Goal: Task Accomplishment & Management: Manage account settings

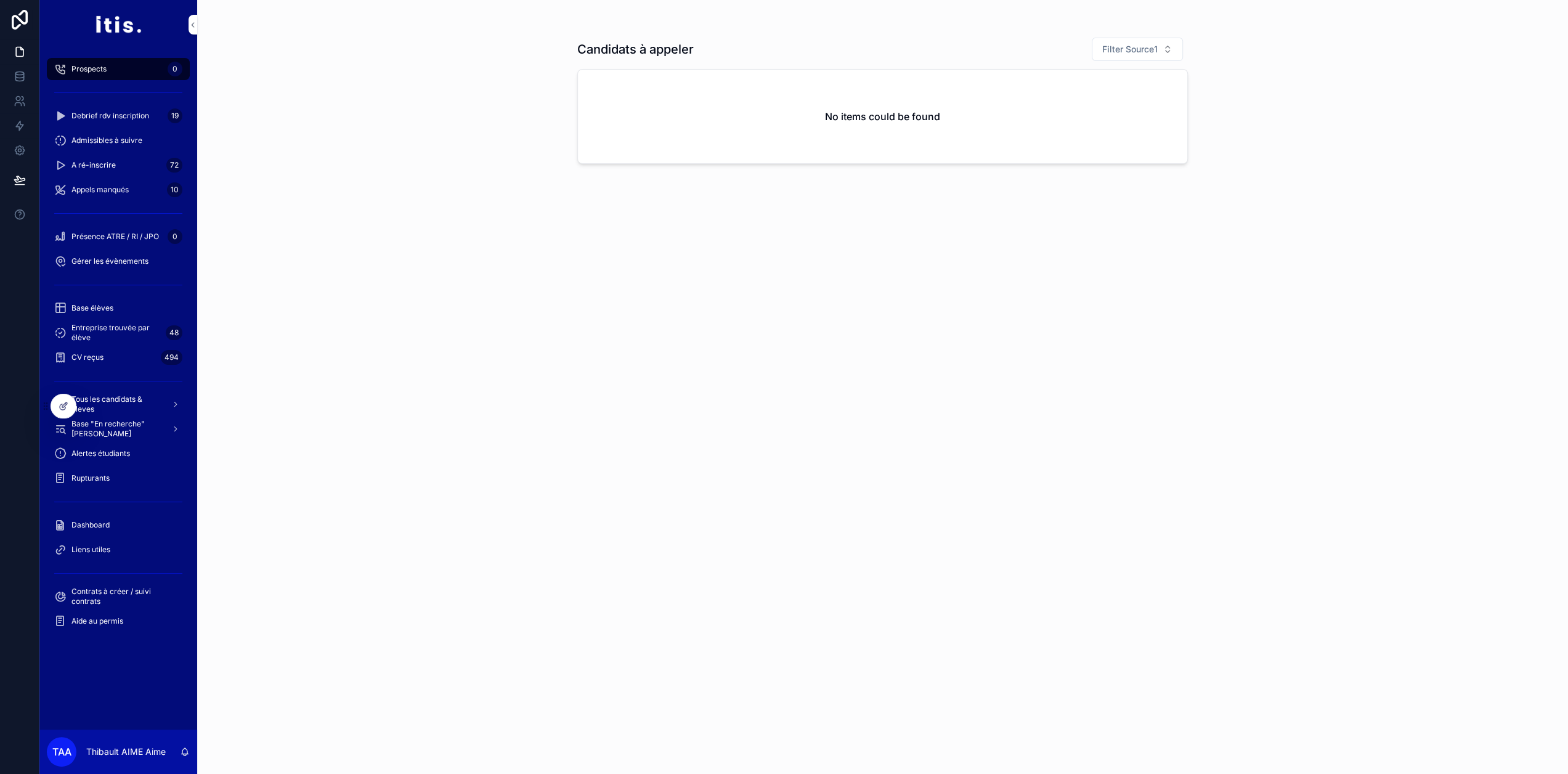
click at [112, 116] on span "Debrief rdv inscription" at bounding box center [110, 116] width 77 height 10
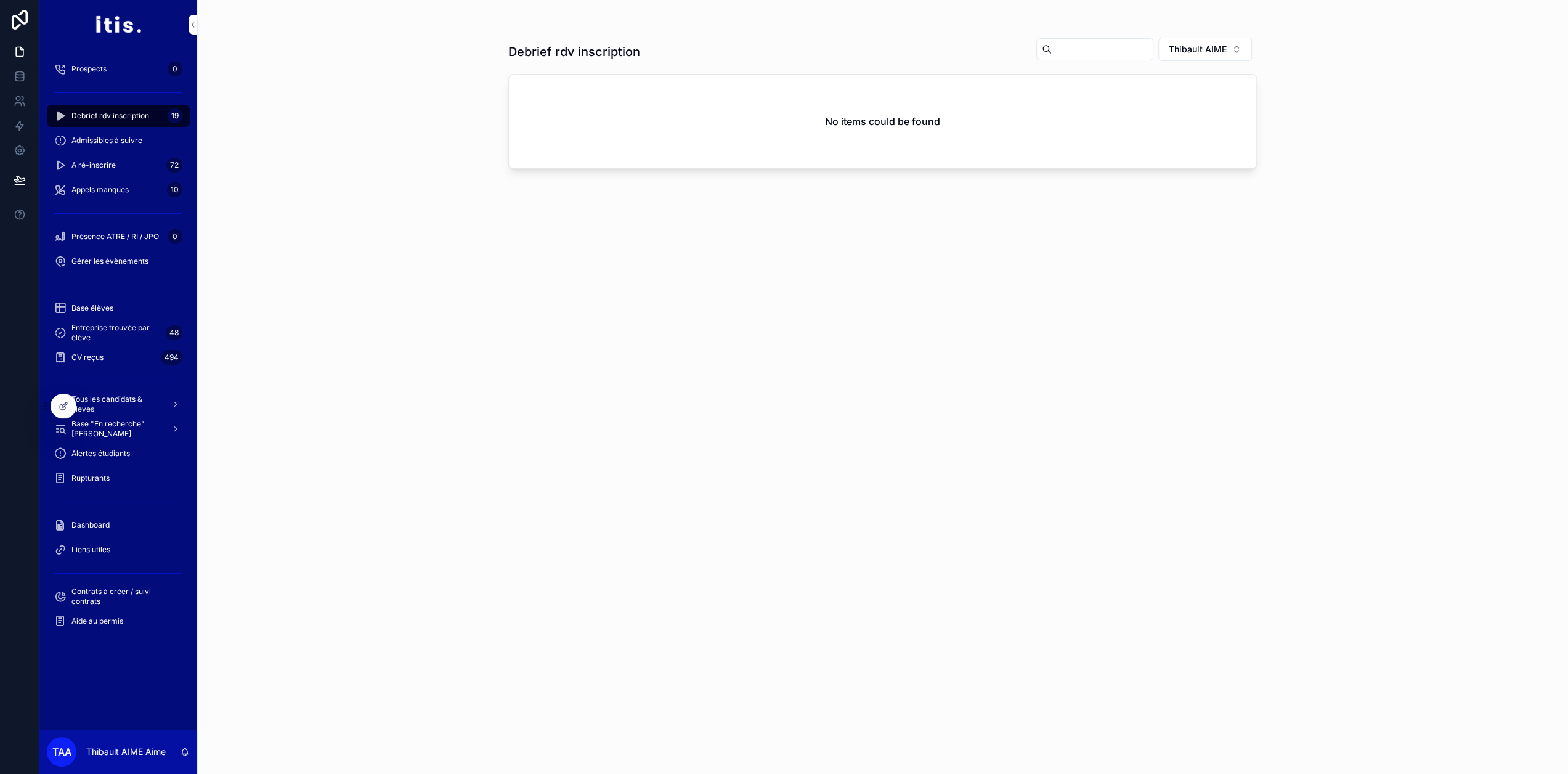
click at [129, 197] on div "Appels manqués 10" at bounding box center [118, 190] width 128 height 20
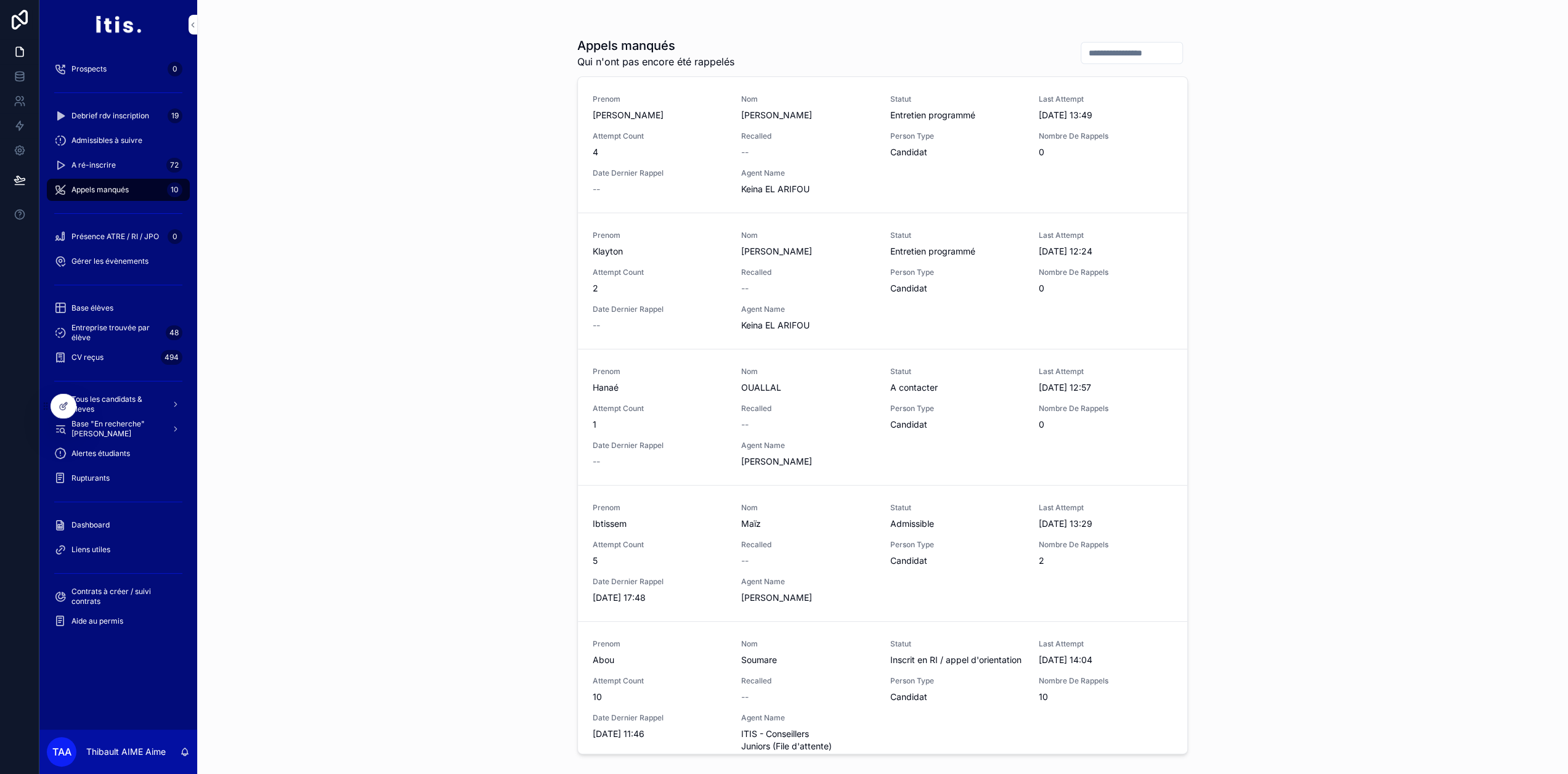
click at [0, 0] on span "Fiche candidat" at bounding box center [0, 0] width 0 height 0
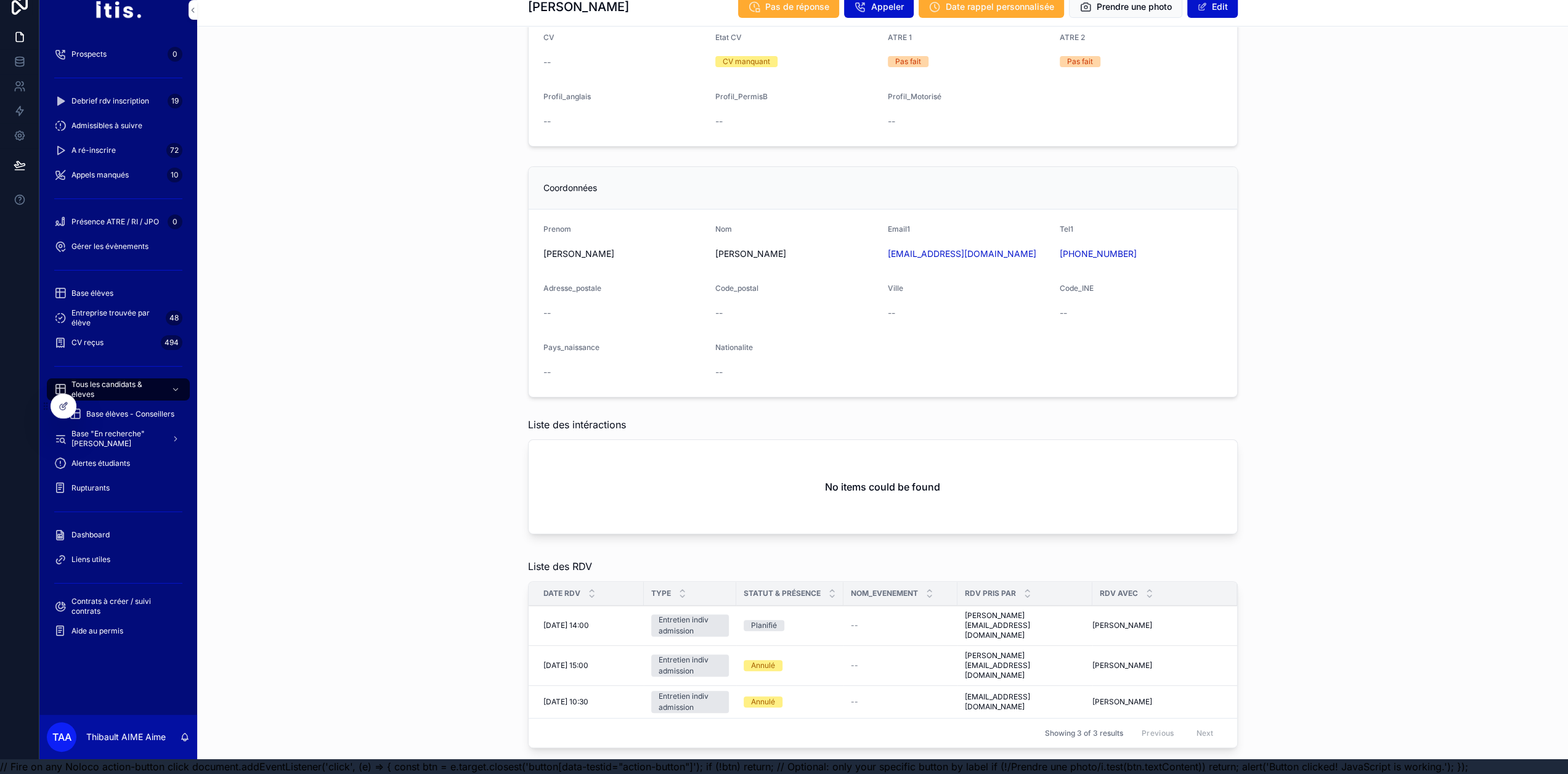
scroll to position [551, 0]
click at [142, 174] on div "Appels manqués 10" at bounding box center [118, 175] width 128 height 20
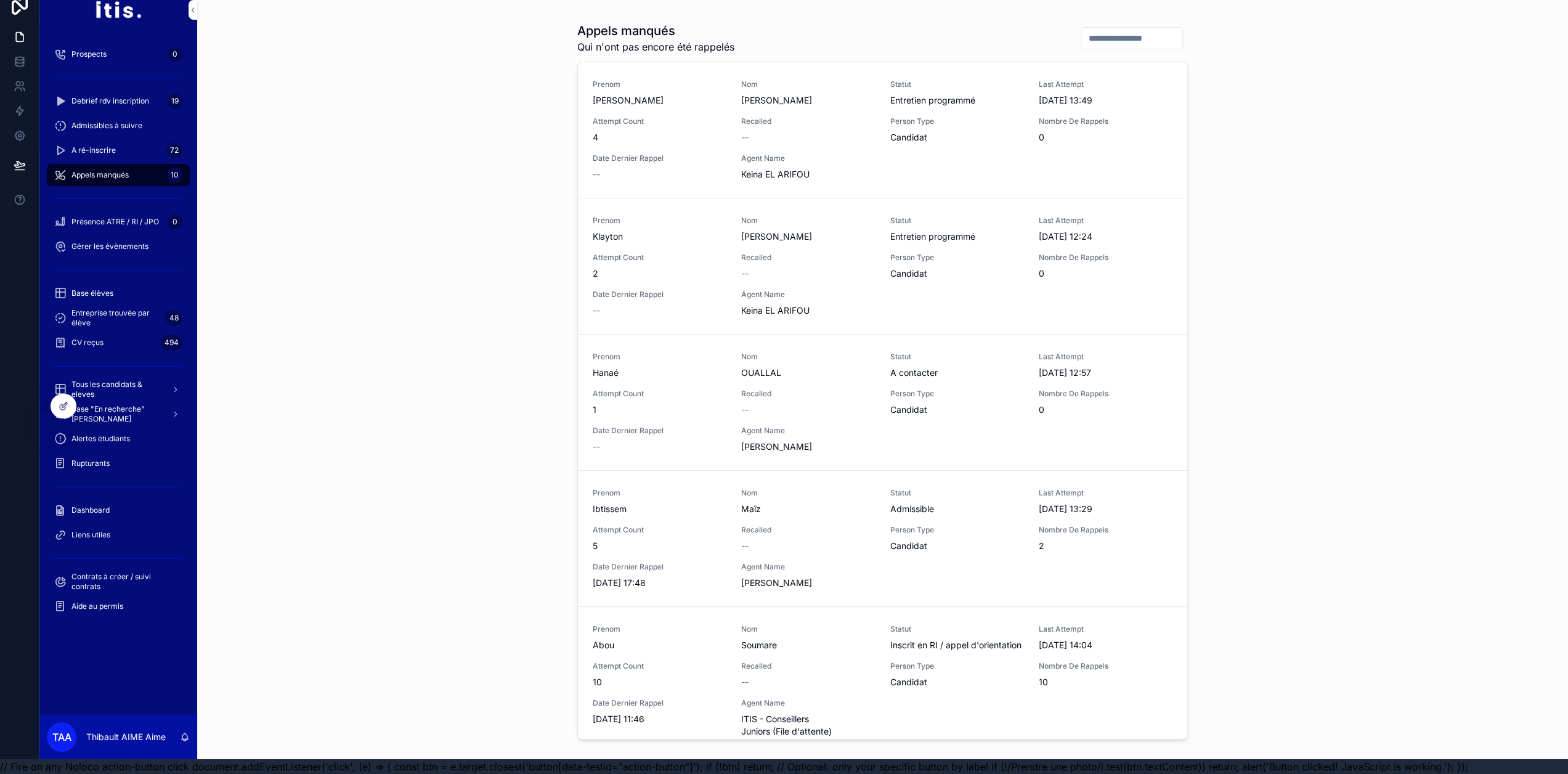
click at [869, 118] on div "Recalled --" at bounding box center [808, 130] width 134 height 27
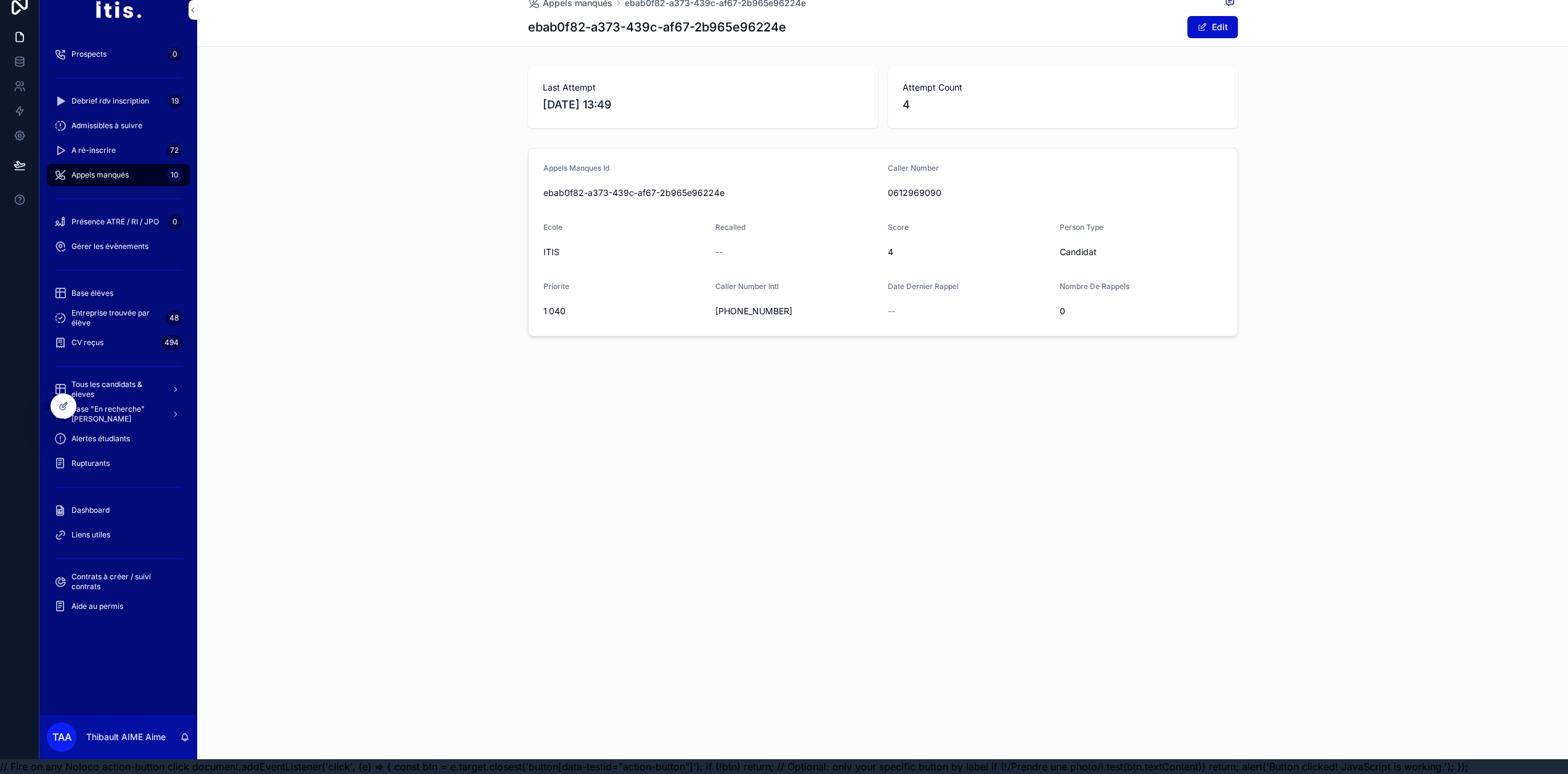
click at [108, 170] on span "Appels manqués" at bounding box center [100, 175] width 57 height 10
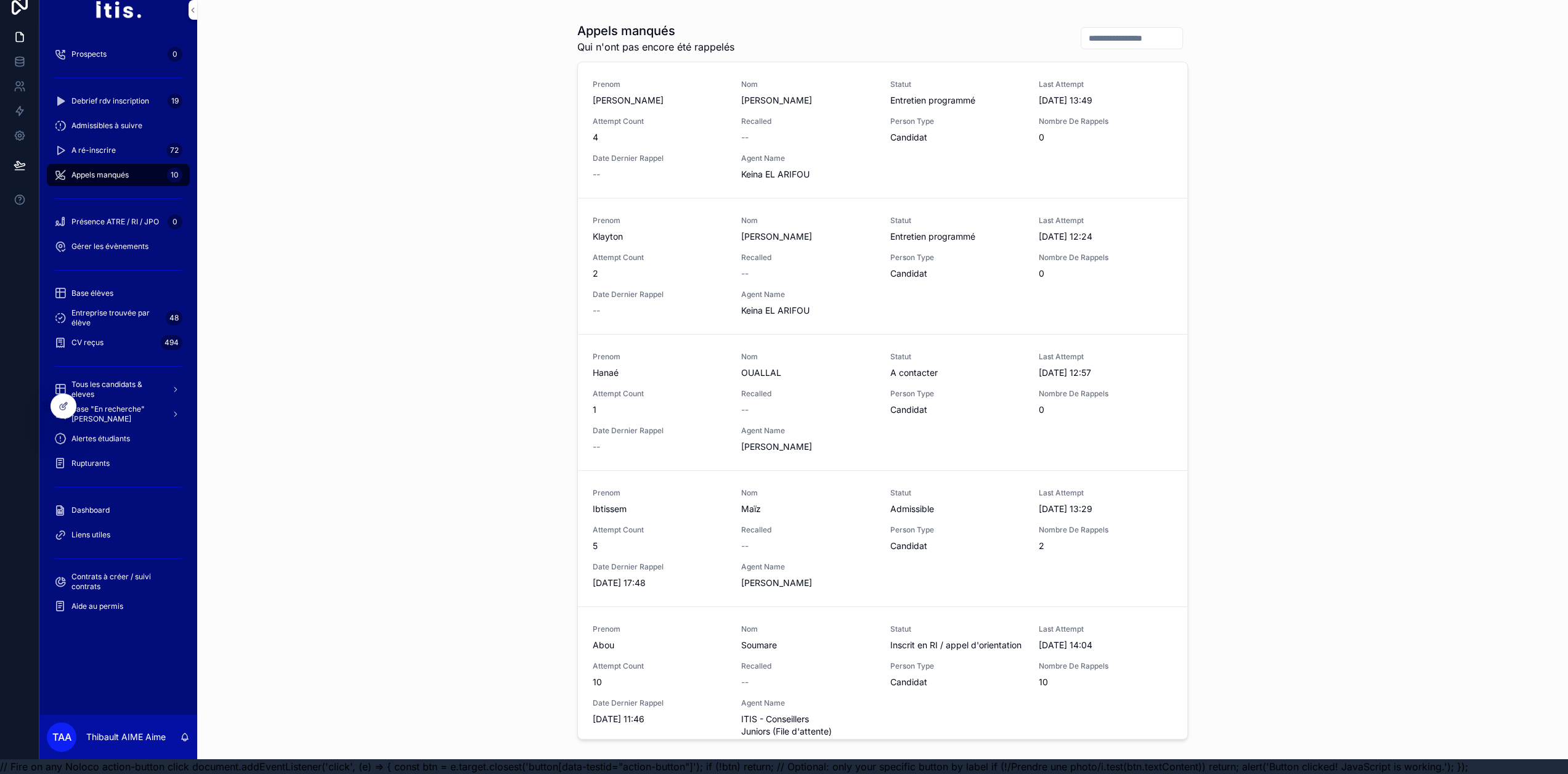
click at [64, 410] on icon at bounding box center [63, 406] width 10 height 10
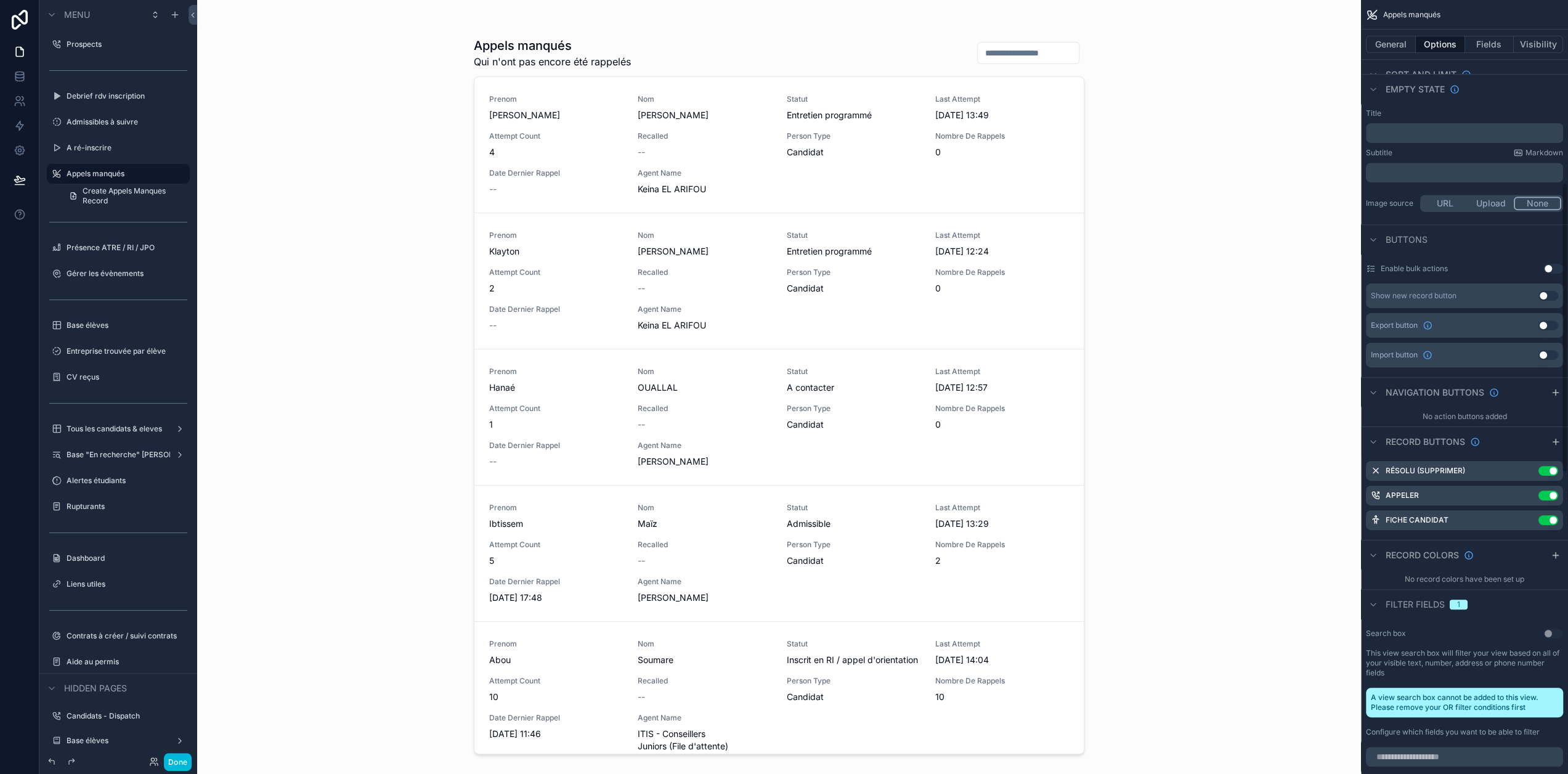
click at [1391, 48] on button "General" at bounding box center [1391, 44] width 50 height 17
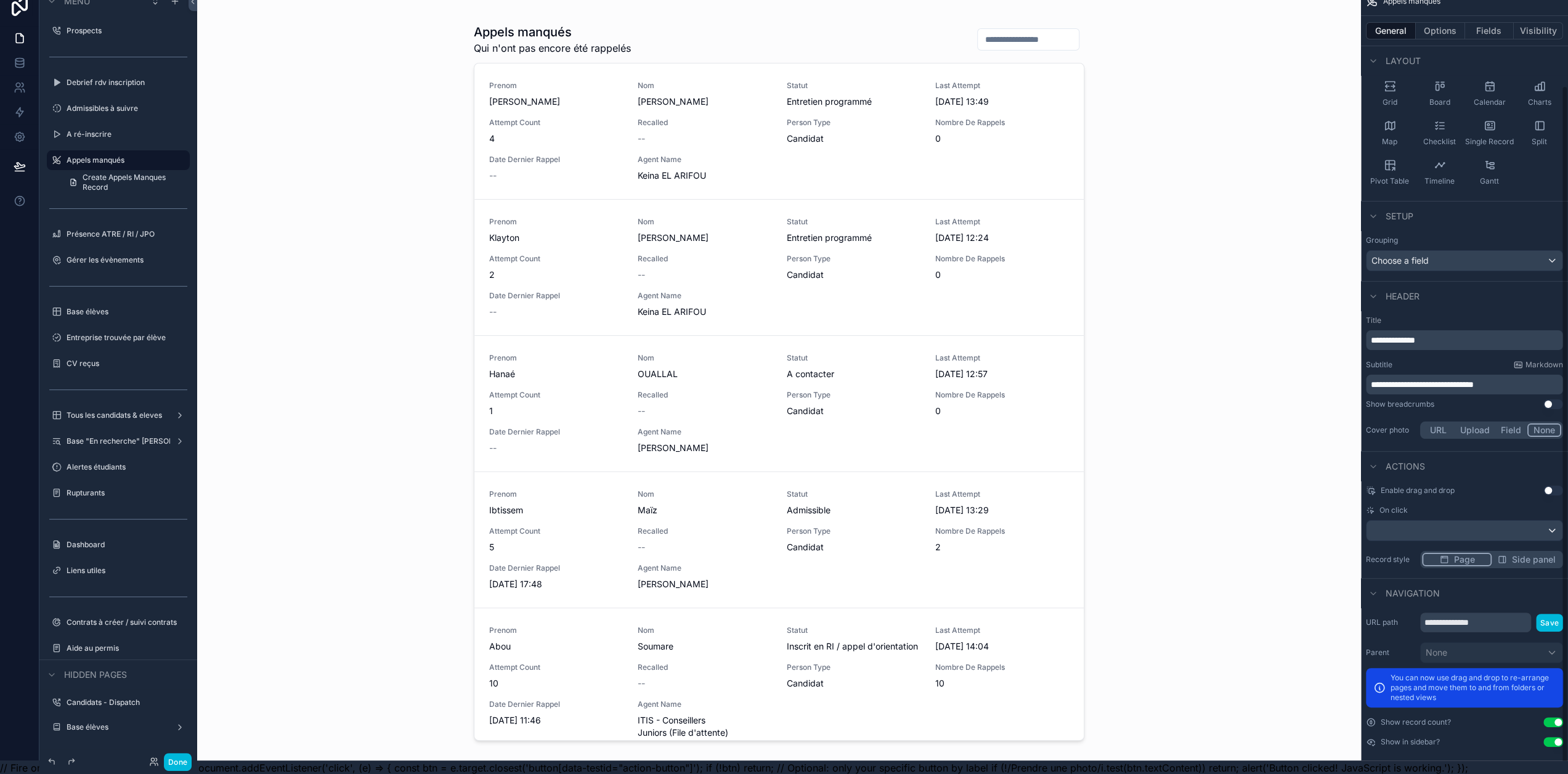
scroll to position [24, 0]
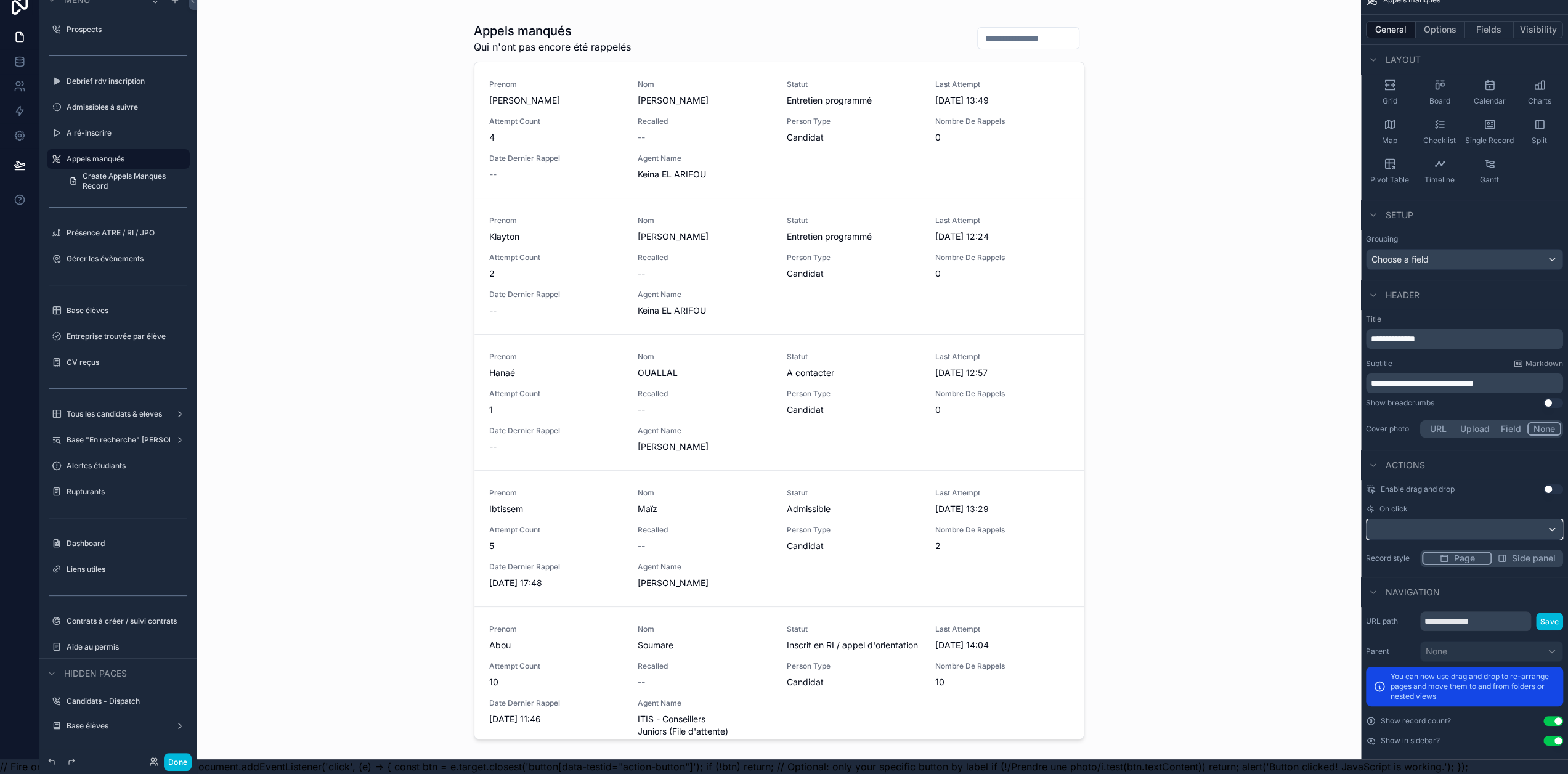
click at [1457, 520] on div "scrollable content" at bounding box center [1465, 529] width 196 height 20
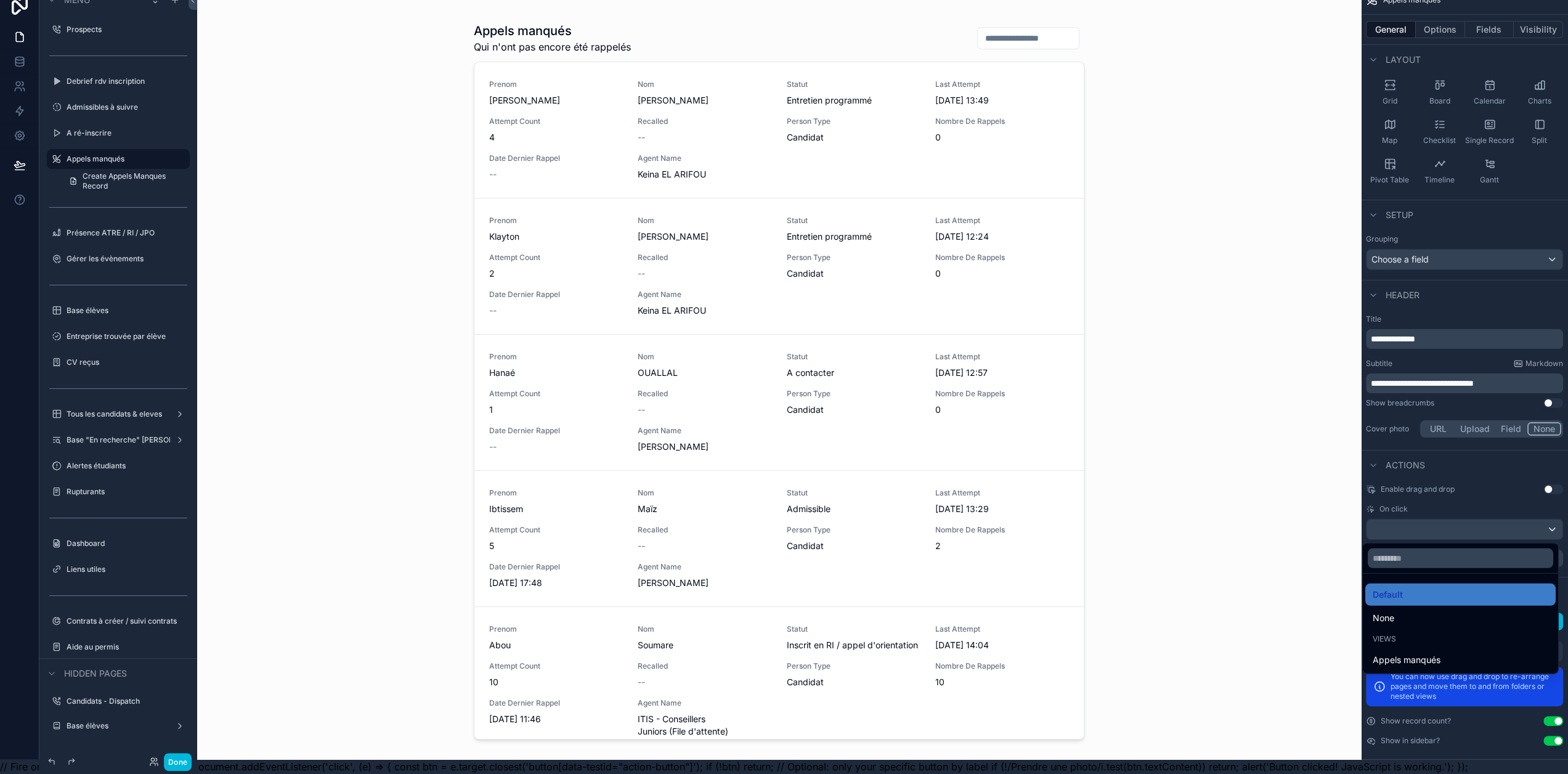
click at [1405, 611] on div "None" at bounding box center [1461, 618] width 176 height 15
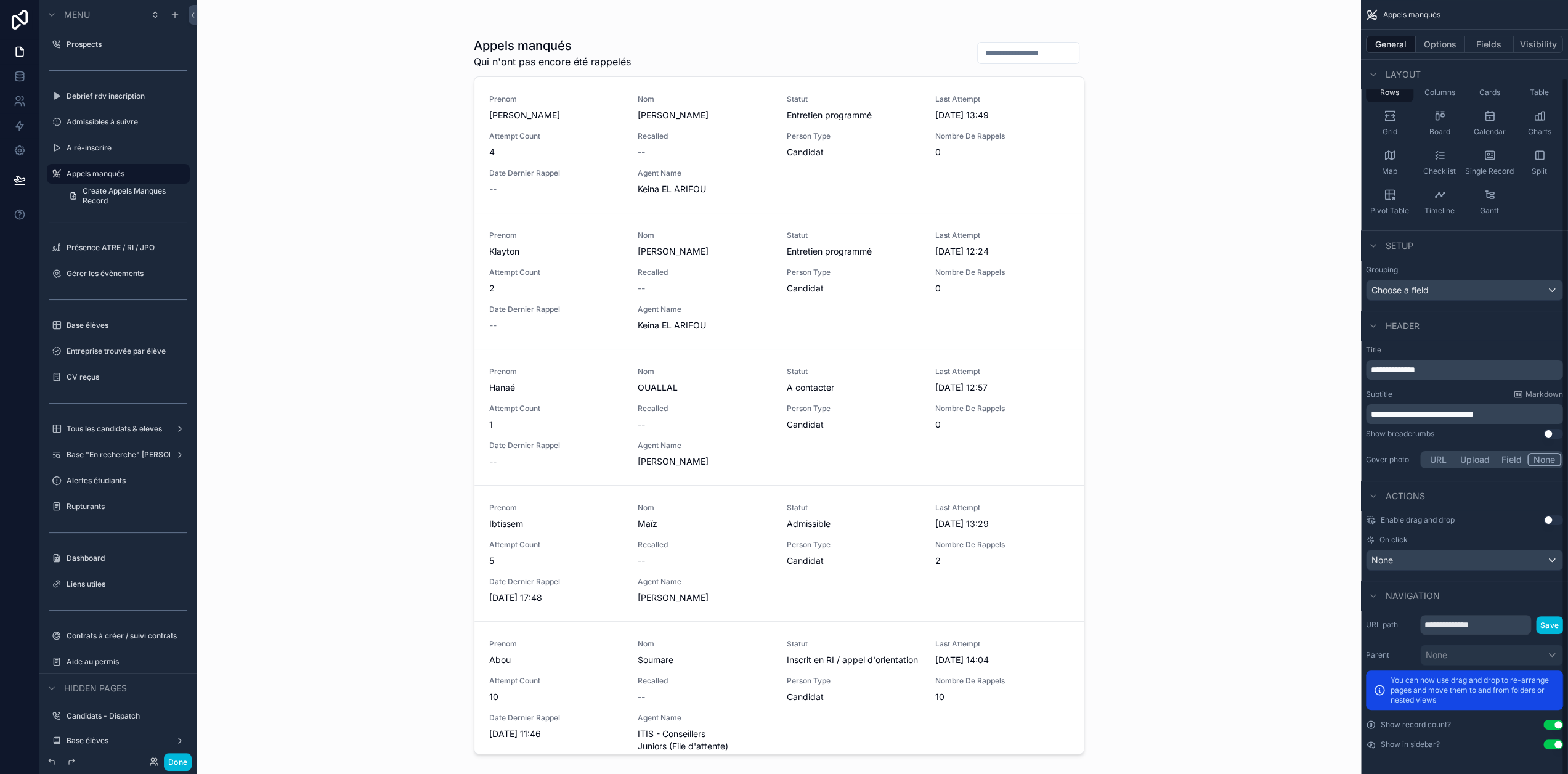
scroll to position [87, 0]
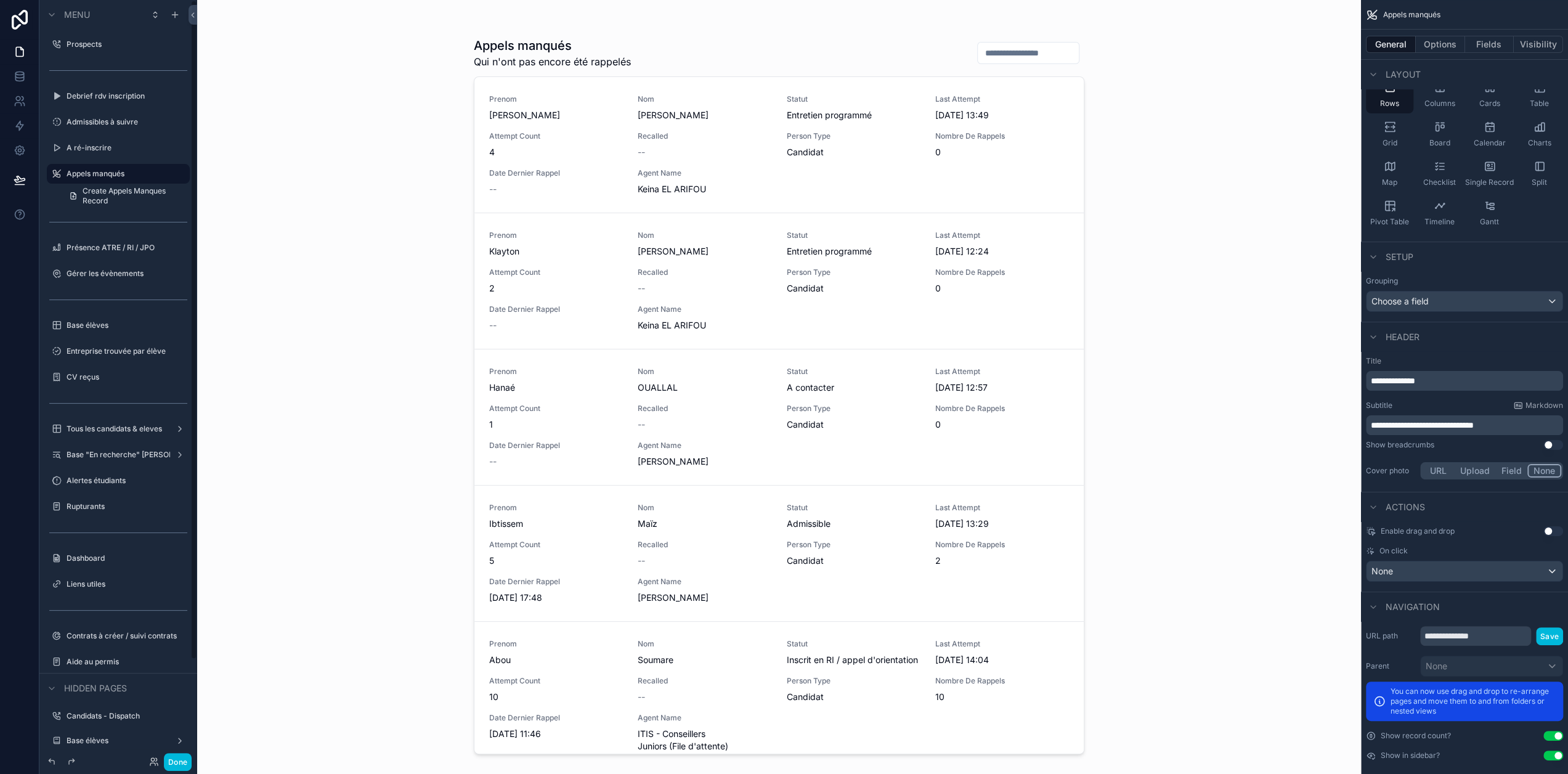
click at [176, 761] on button "Done" at bounding box center [177, 762] width 28 height 18
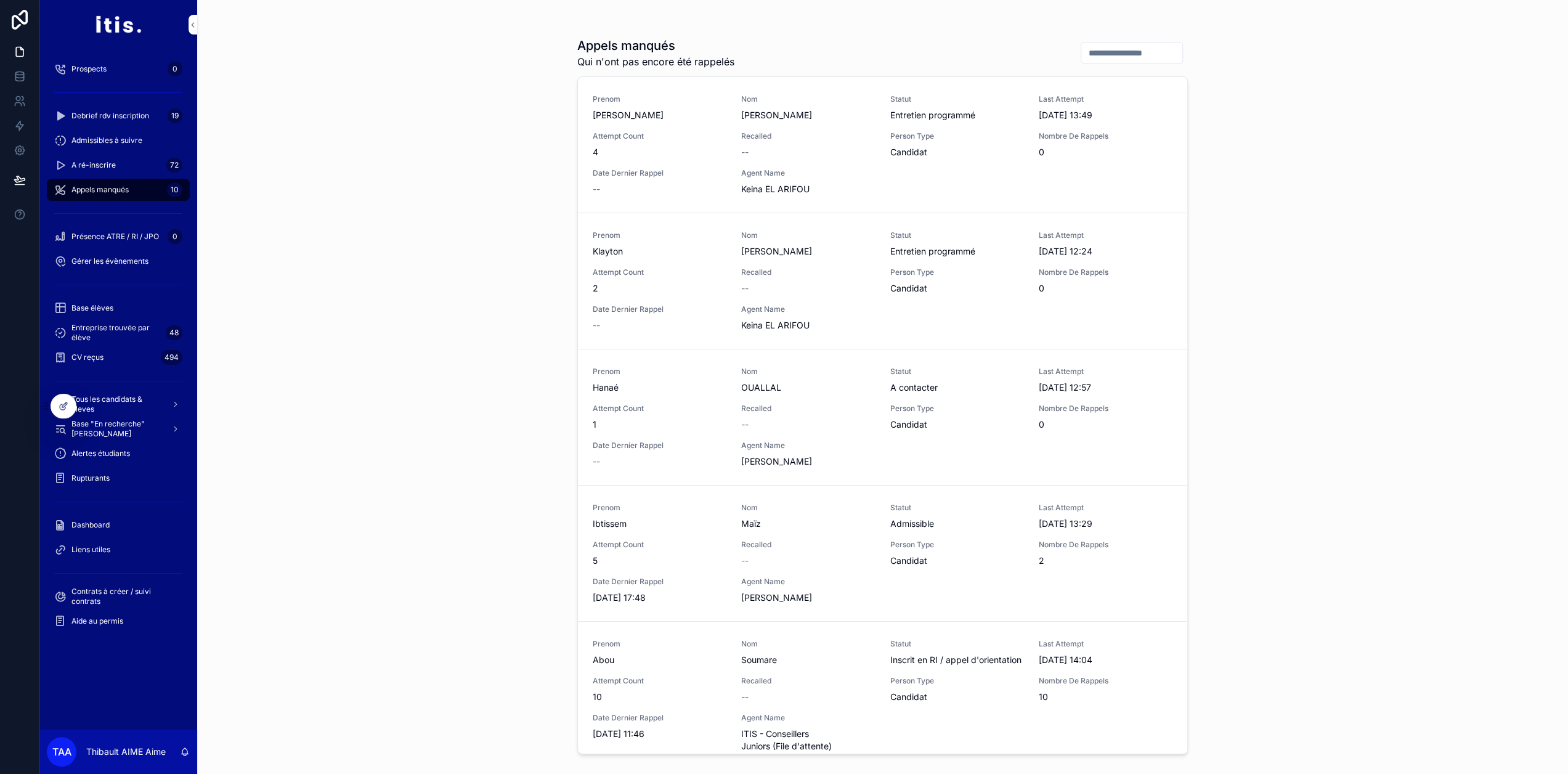
click at [116, 398] on span "Tous les candidats & eleves" at bounding box center [116, 404] width 90 height 20
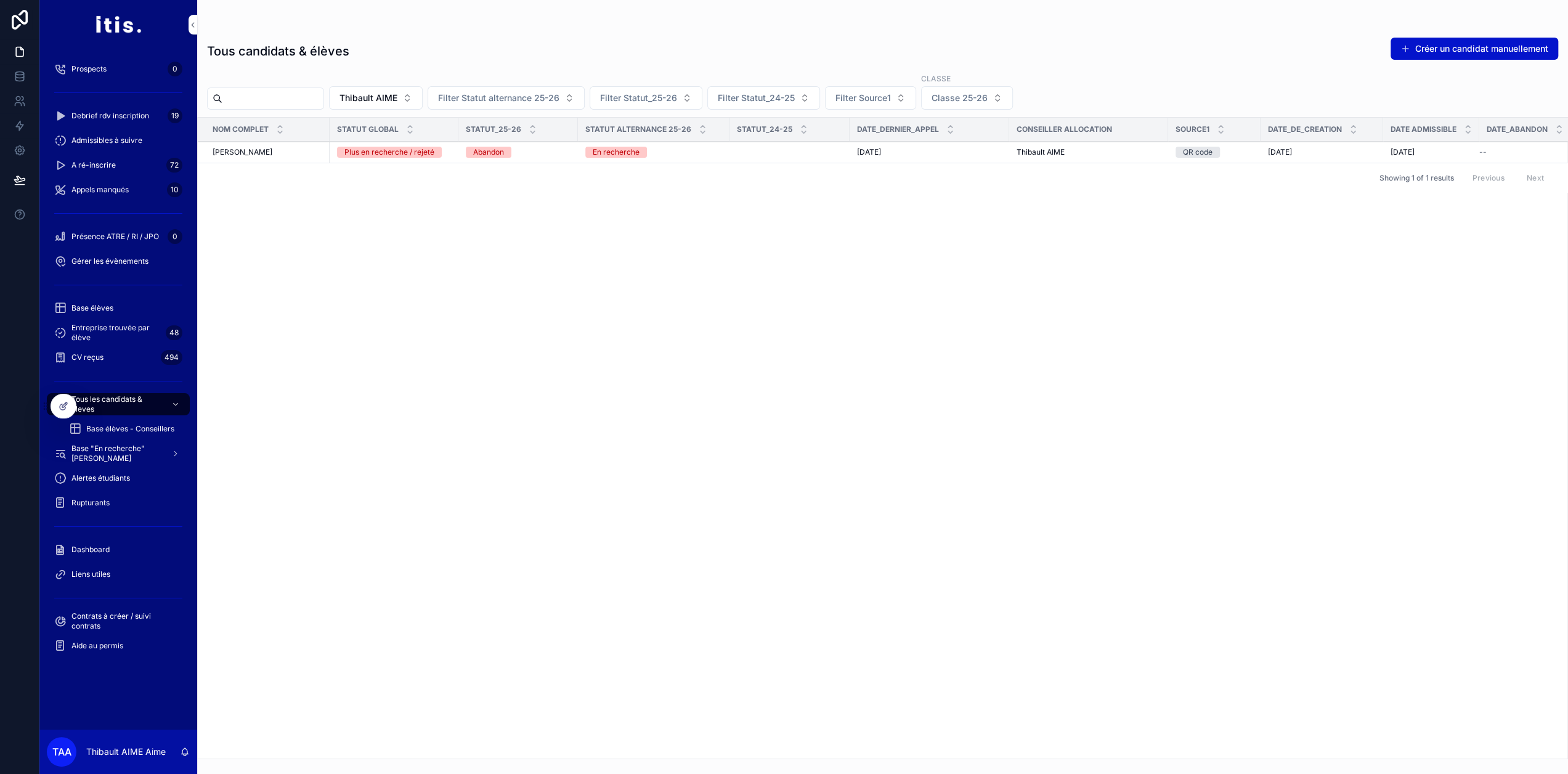
click at [282, 152] on div "thibault Aime thibault Aime" at bounding box center [267, 152] width 110 height 10
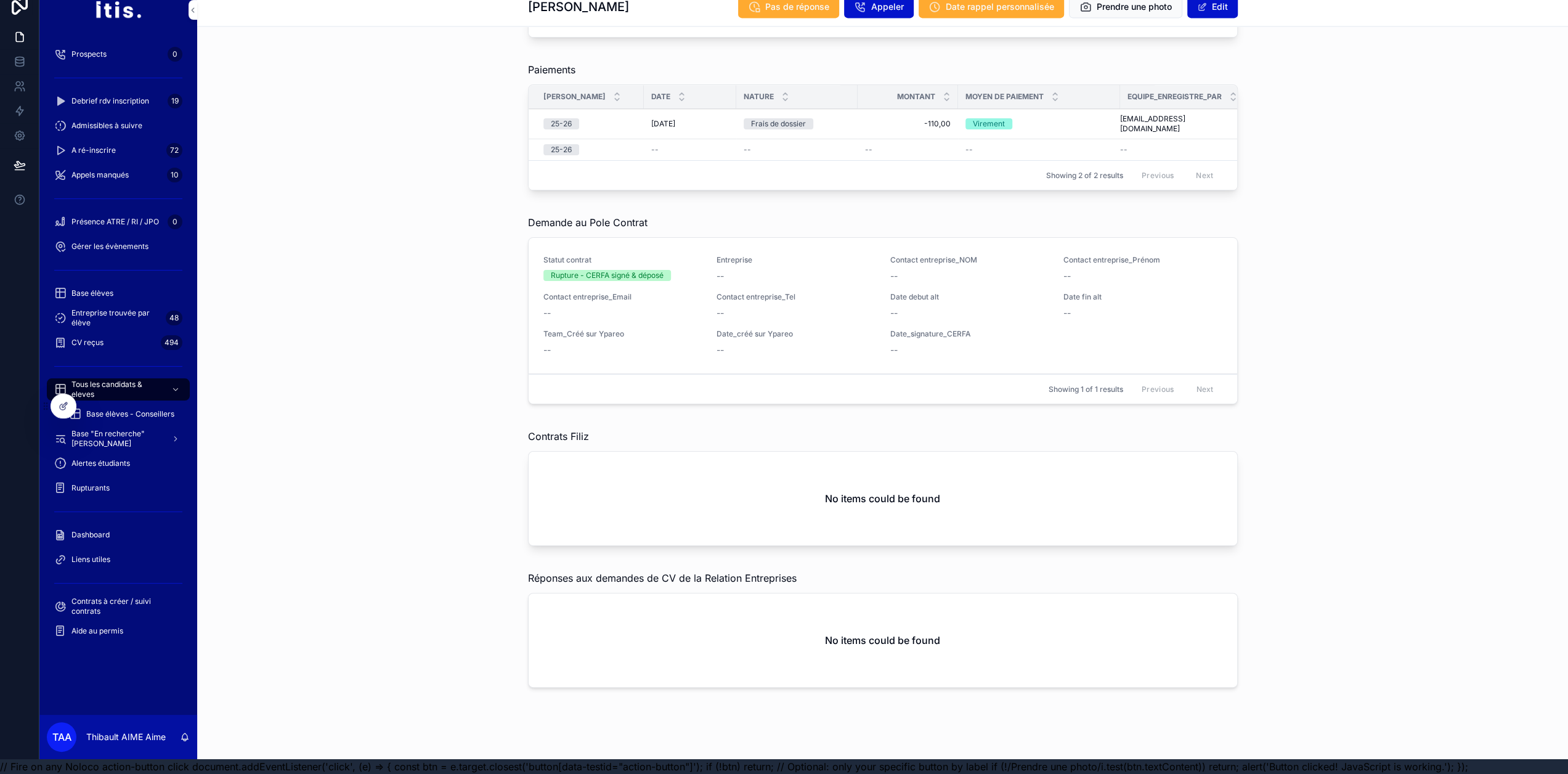
scroll to position [24, 0]
click at [128, 380] on span "Tous les candidats & eleves" at bounding box center [116, 389] width 90 height 20
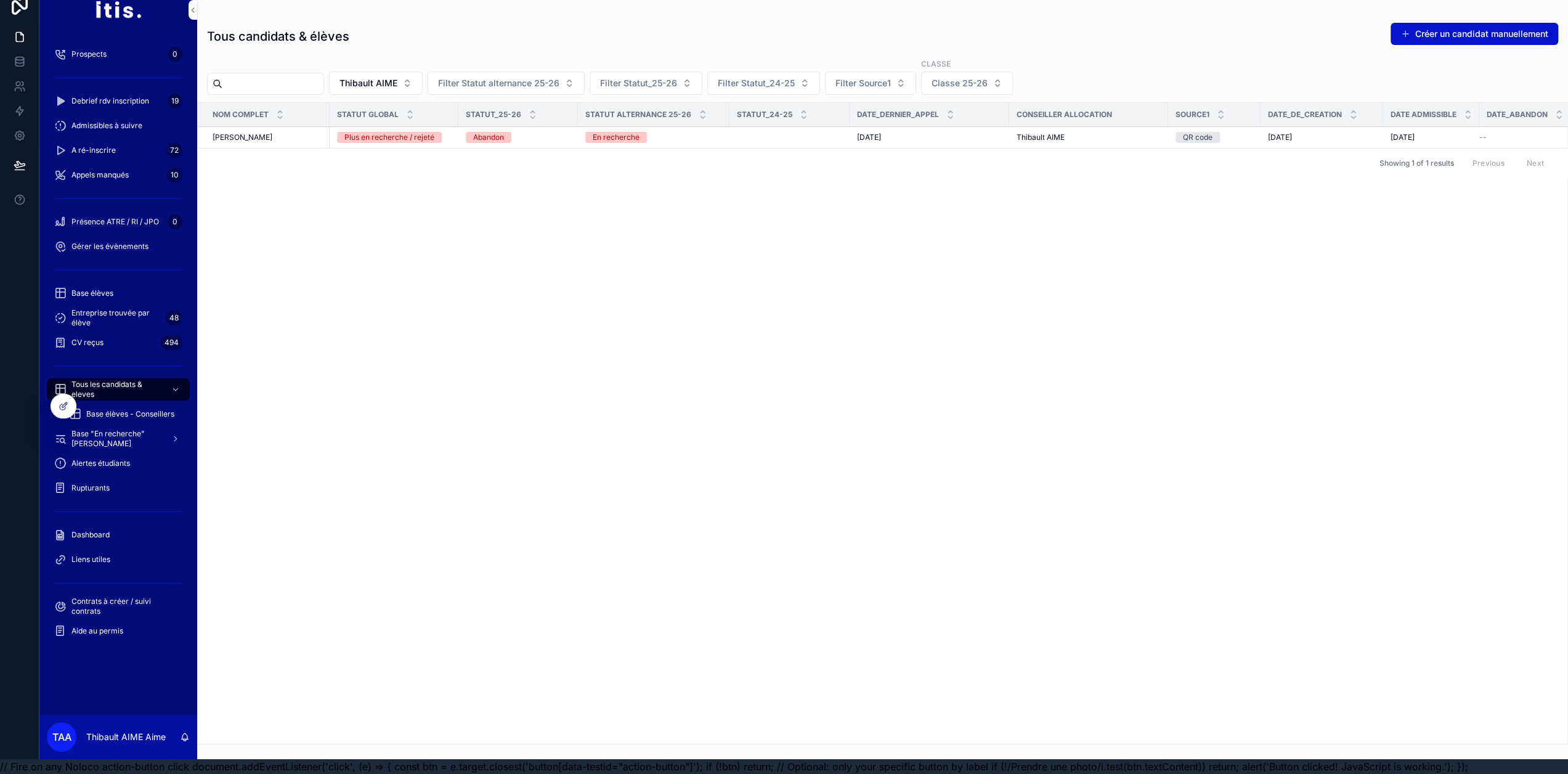
click at [110, 626] on span "Aide au permis" at bounding box center [97, 631] width 52 height 10
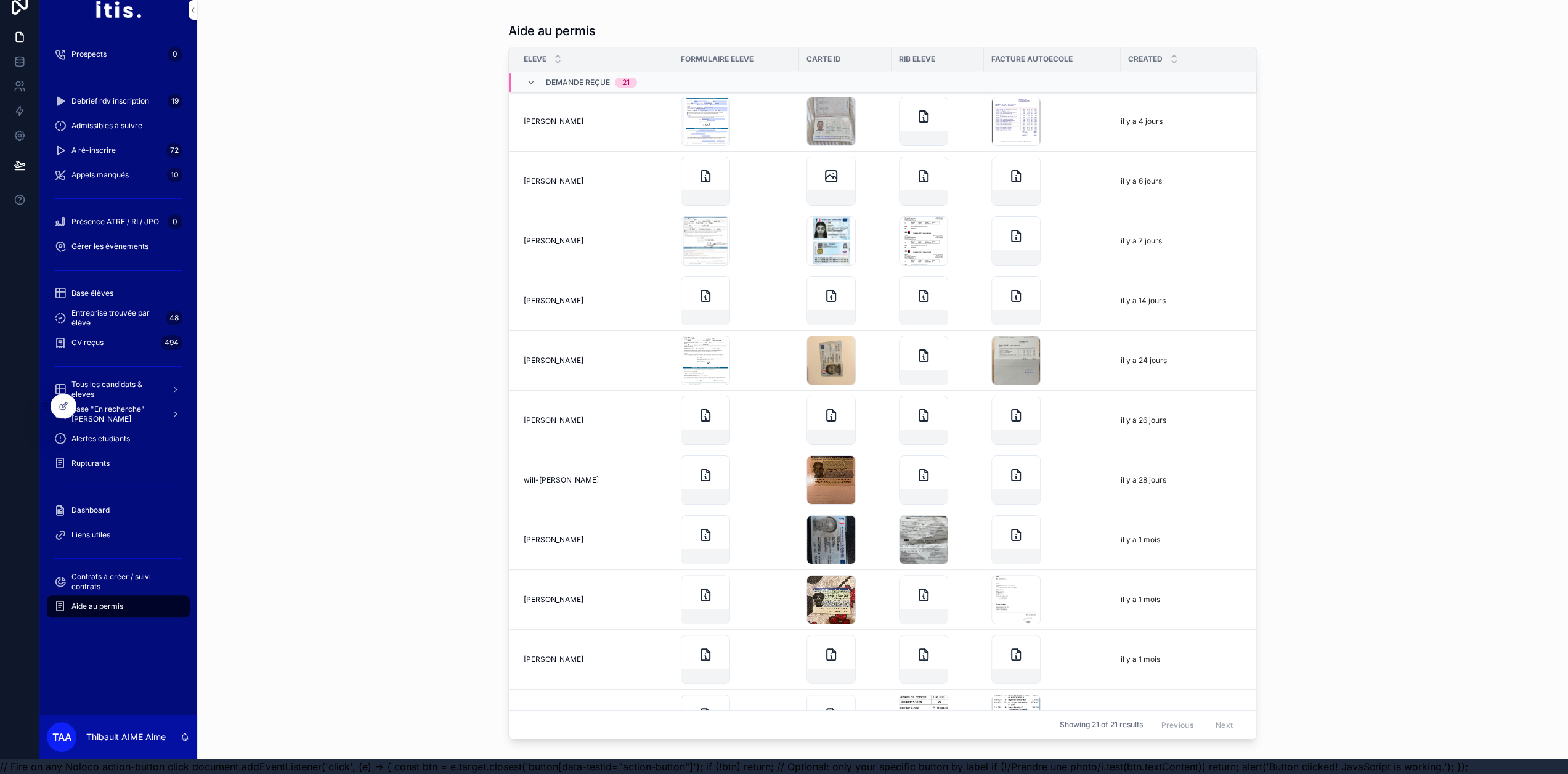
click at [131, 572] on span "Contrats à créer / suivi contrats" at bounding box center [125, 582] width 106 height 20
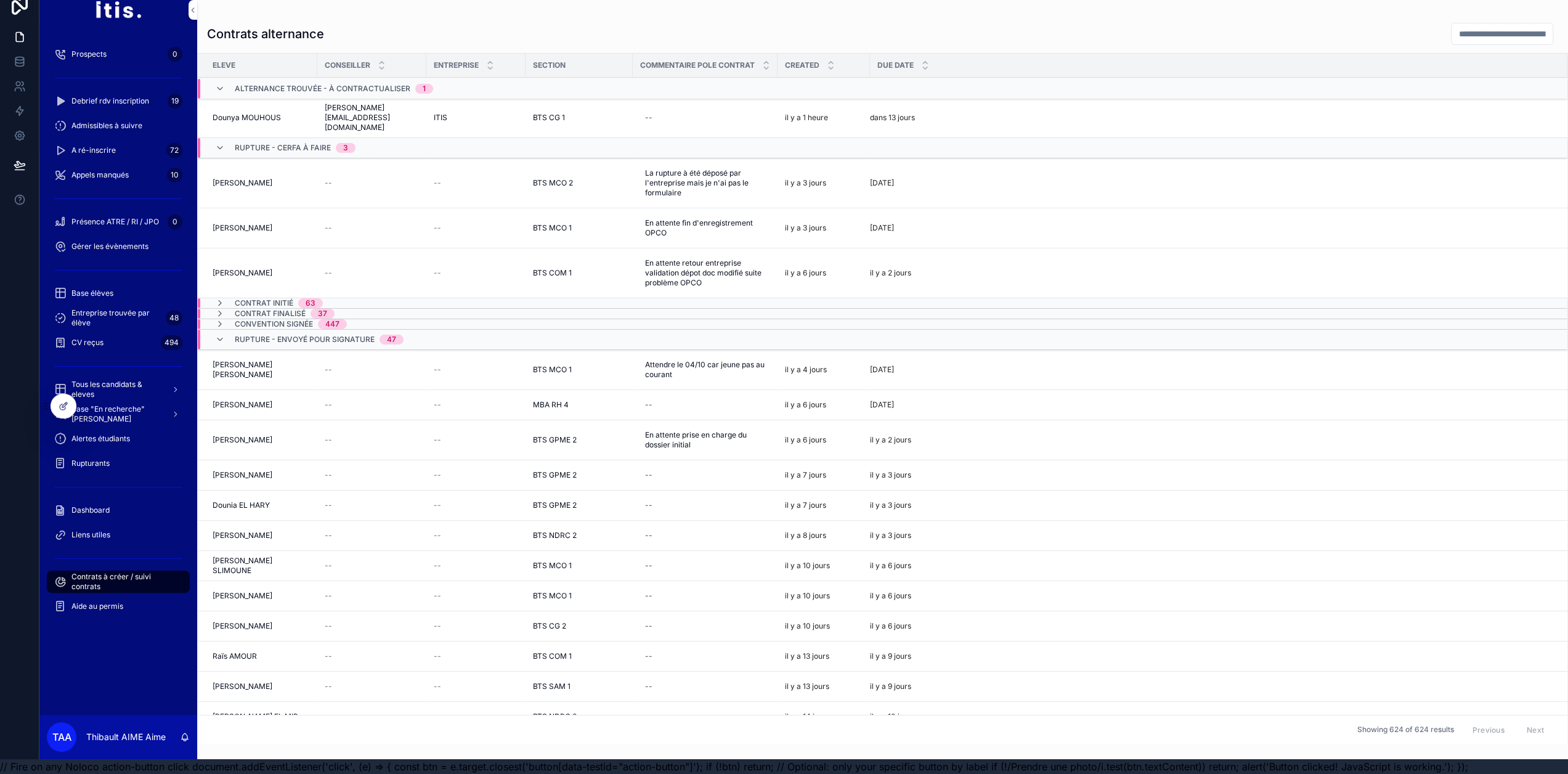
click at [122, 241] on span "Gérer les évènements" at bounding box center [110, 246] width 77 height 10
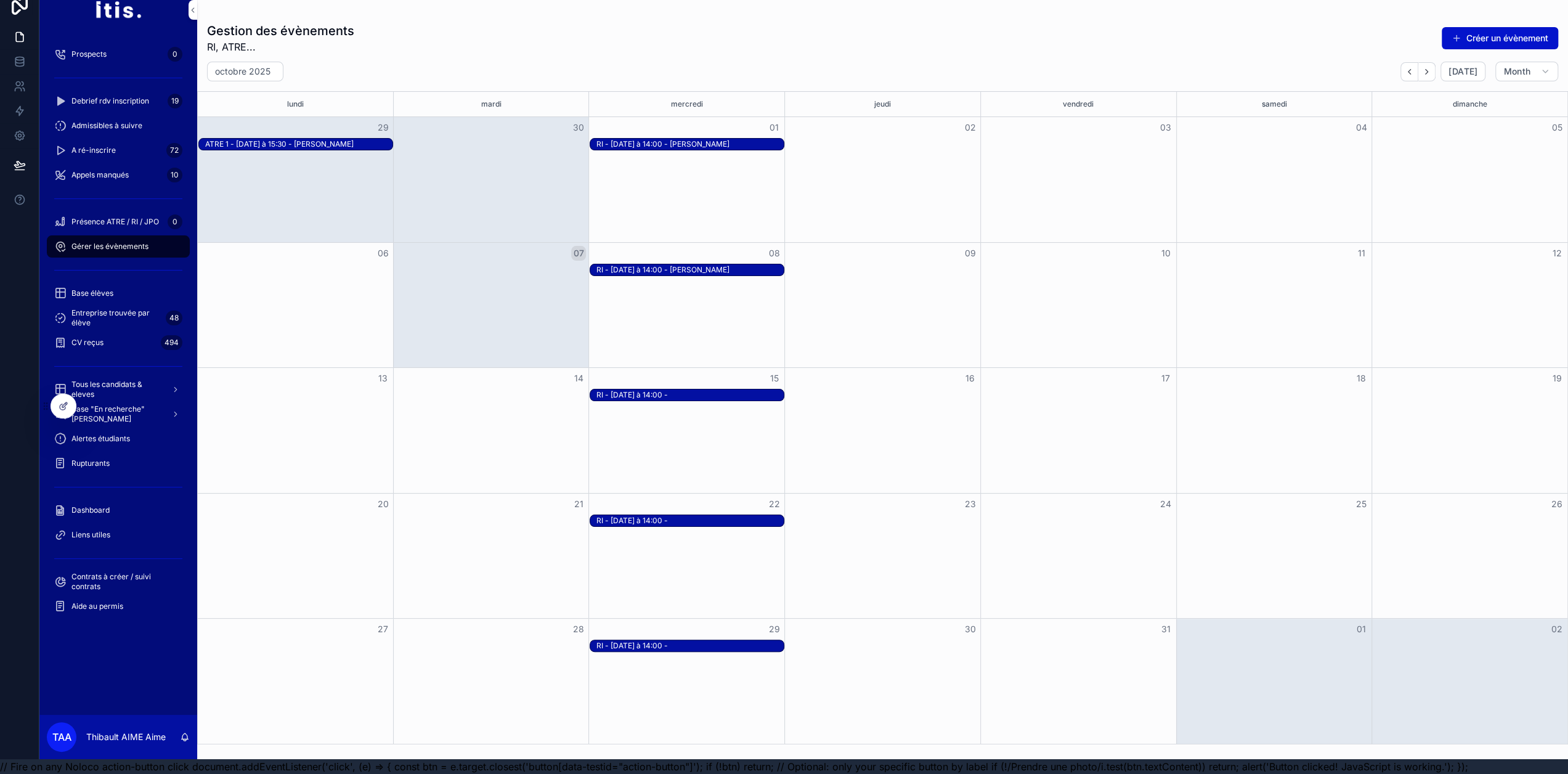
click at [1497, 27] on button "Créer un évènement" at bounding box center [1500, 38] width 116 height 22
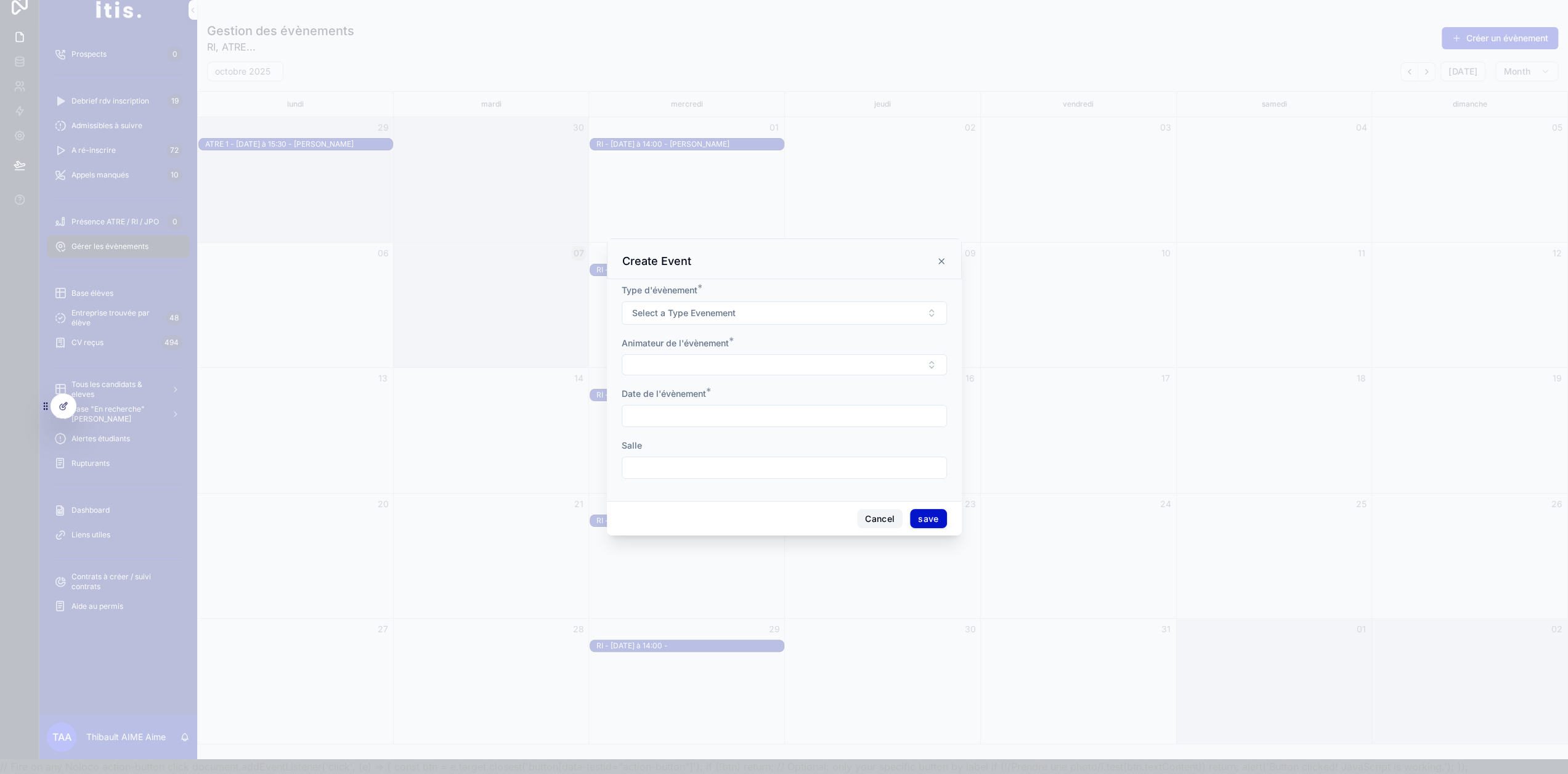
click at [874, 525] on button "Cancel" at bounding box center [879, 519] width 46 height 20
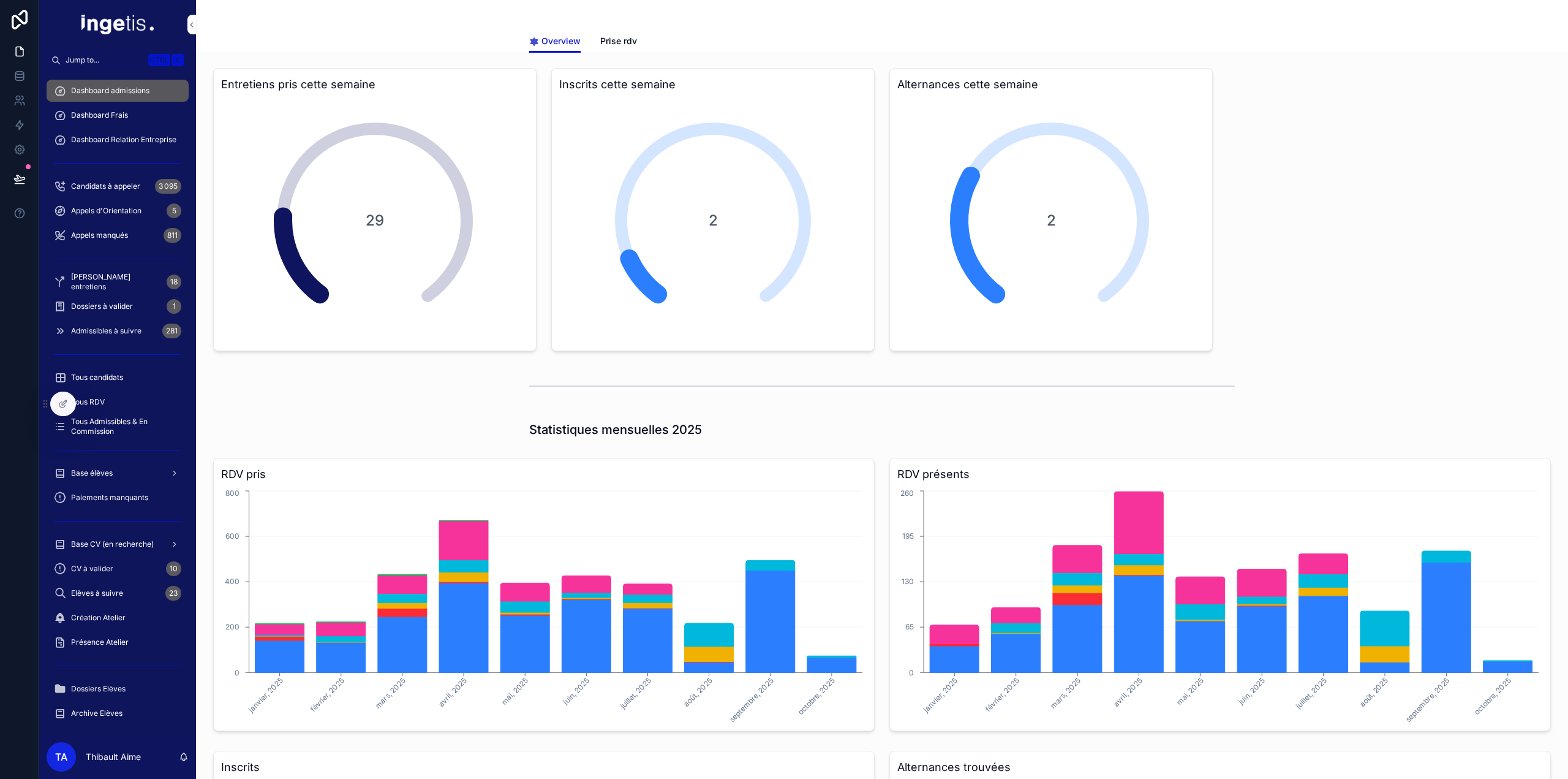
click at [132, 188] on span "Candidats à appeler" at bounding box center [106, 186] width 69 height 10
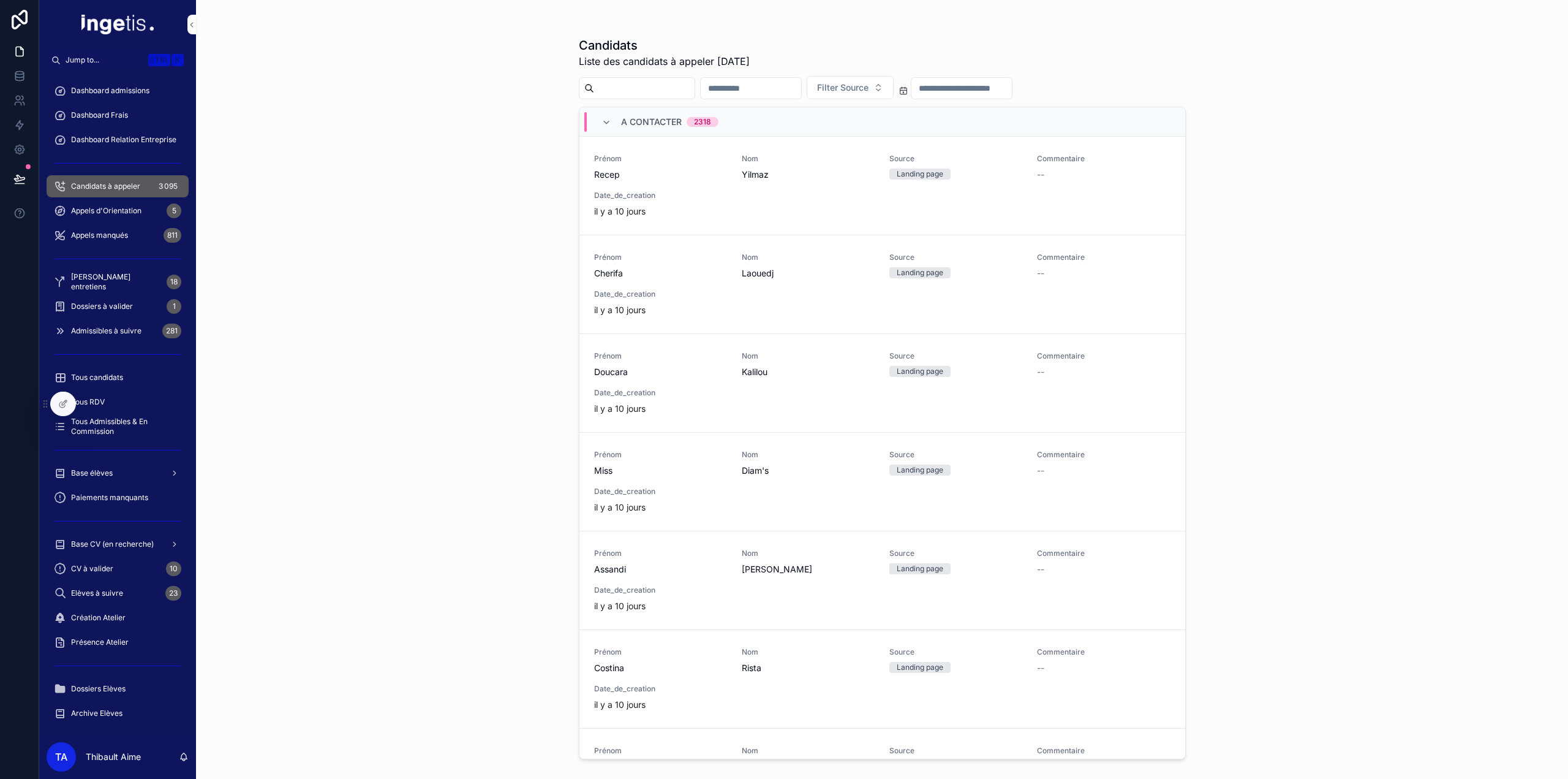
click at [834, 193] on div "Prénom Recep Nom Yilmaz Source Landing page Commentaire -- Date_de_creation [DA…" at bounding box center [882, 185] width 577 height 64
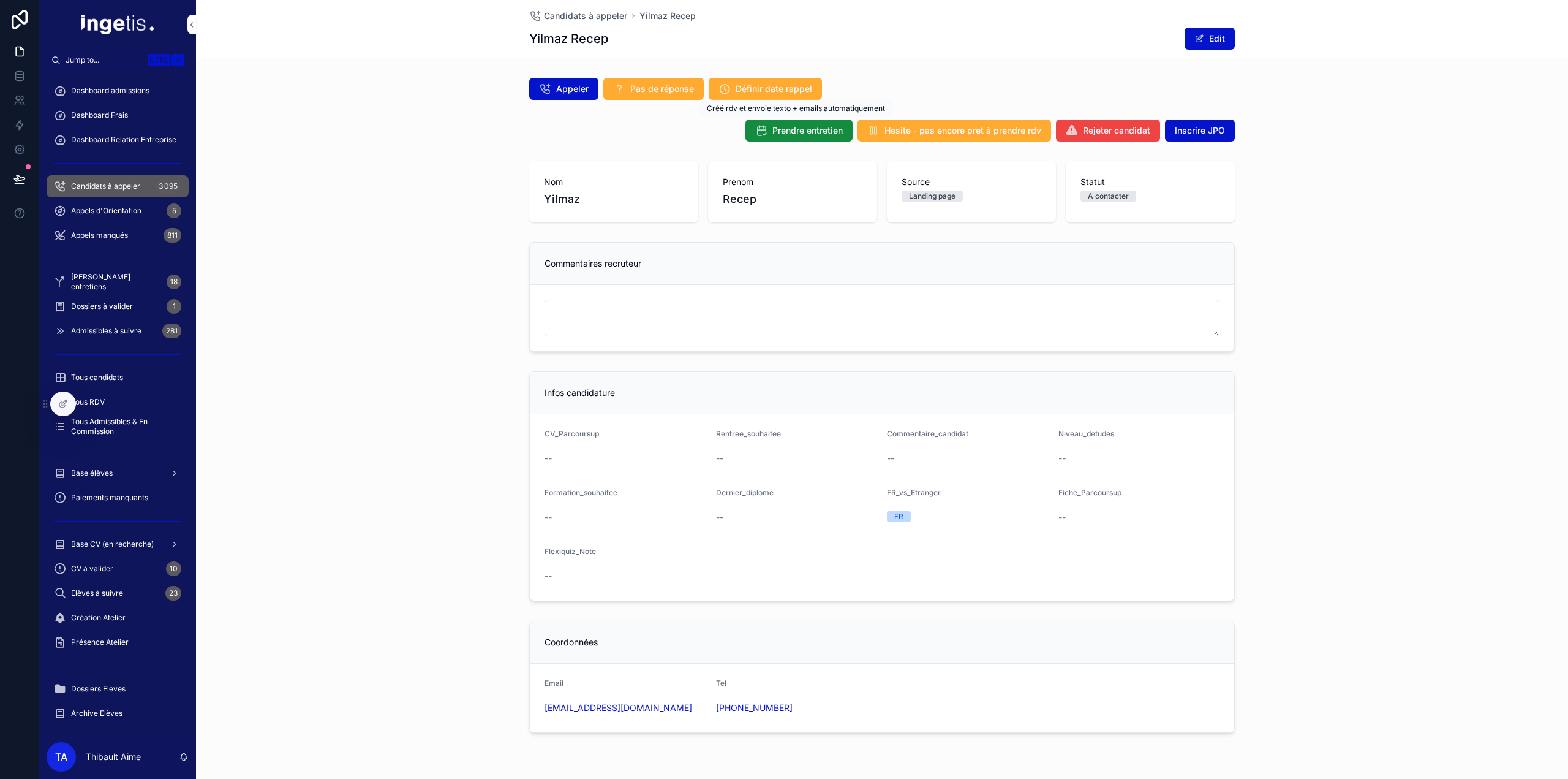
click at [817, 133] on span "Prendre entretien" at bounding box center [807, 130] width 71 height 12
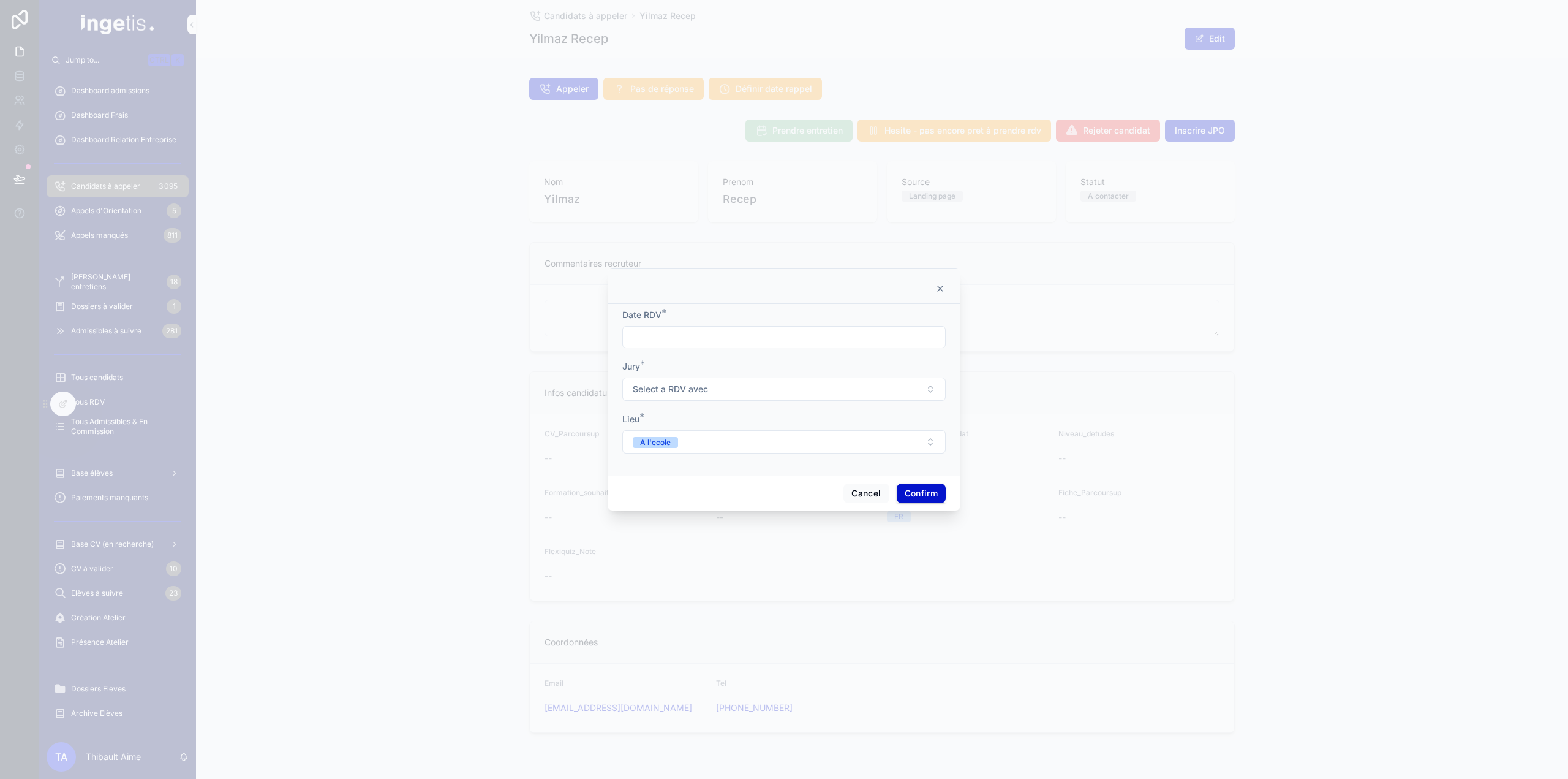
click at [738, 342] on input "text" at bounding box center [784, 337] width 322 height 17
click at [683, 372] on div "Jury *" at bounding box center [784, 366] width 323 height 12
click at [689, 393] on span "Select a RDV avec" at bounding box center [670, 389] width 75 height 12
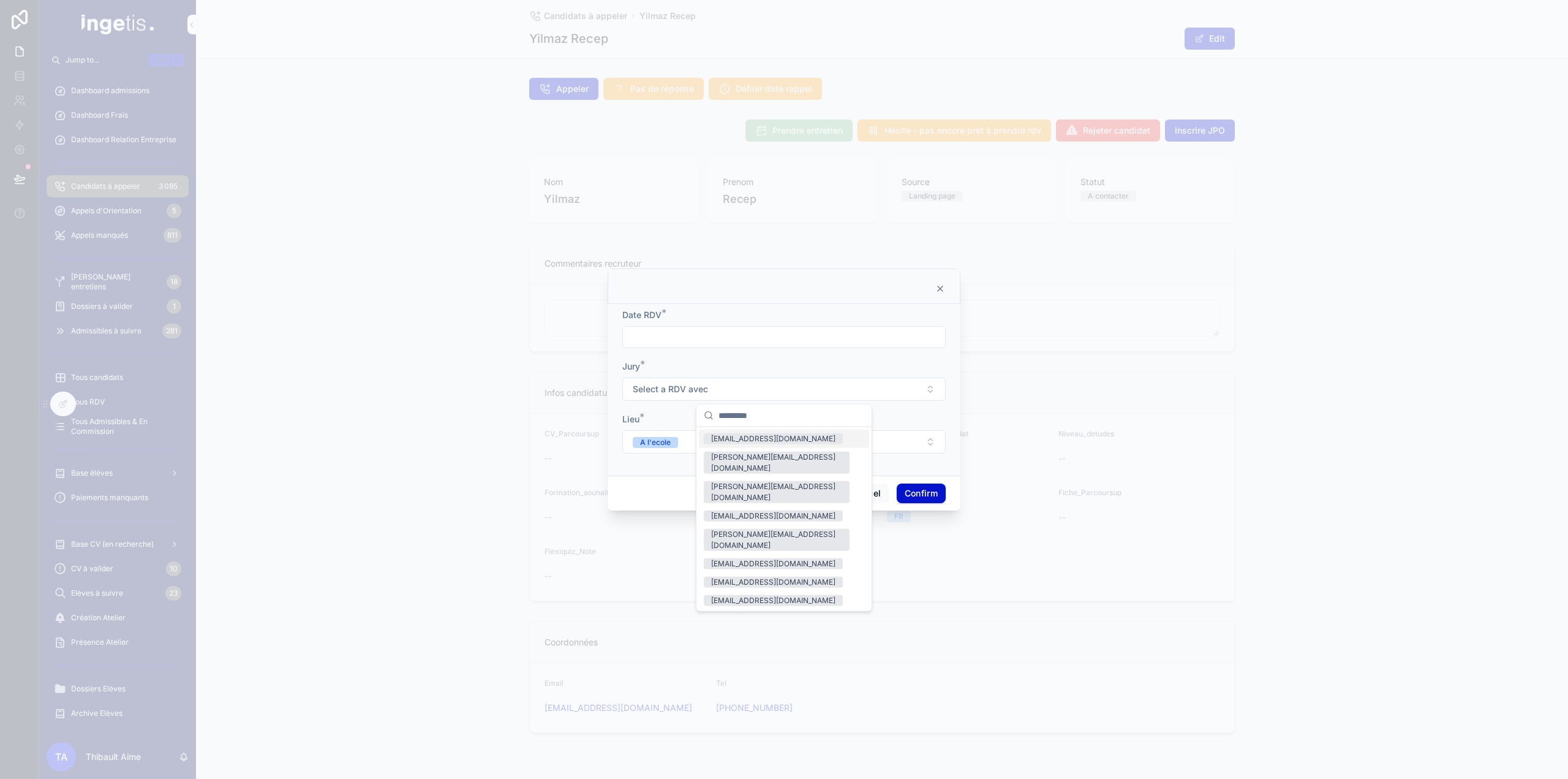
click at [697, 363] on div "Jury *" at bounding box center [784, 366] width 323 height 12
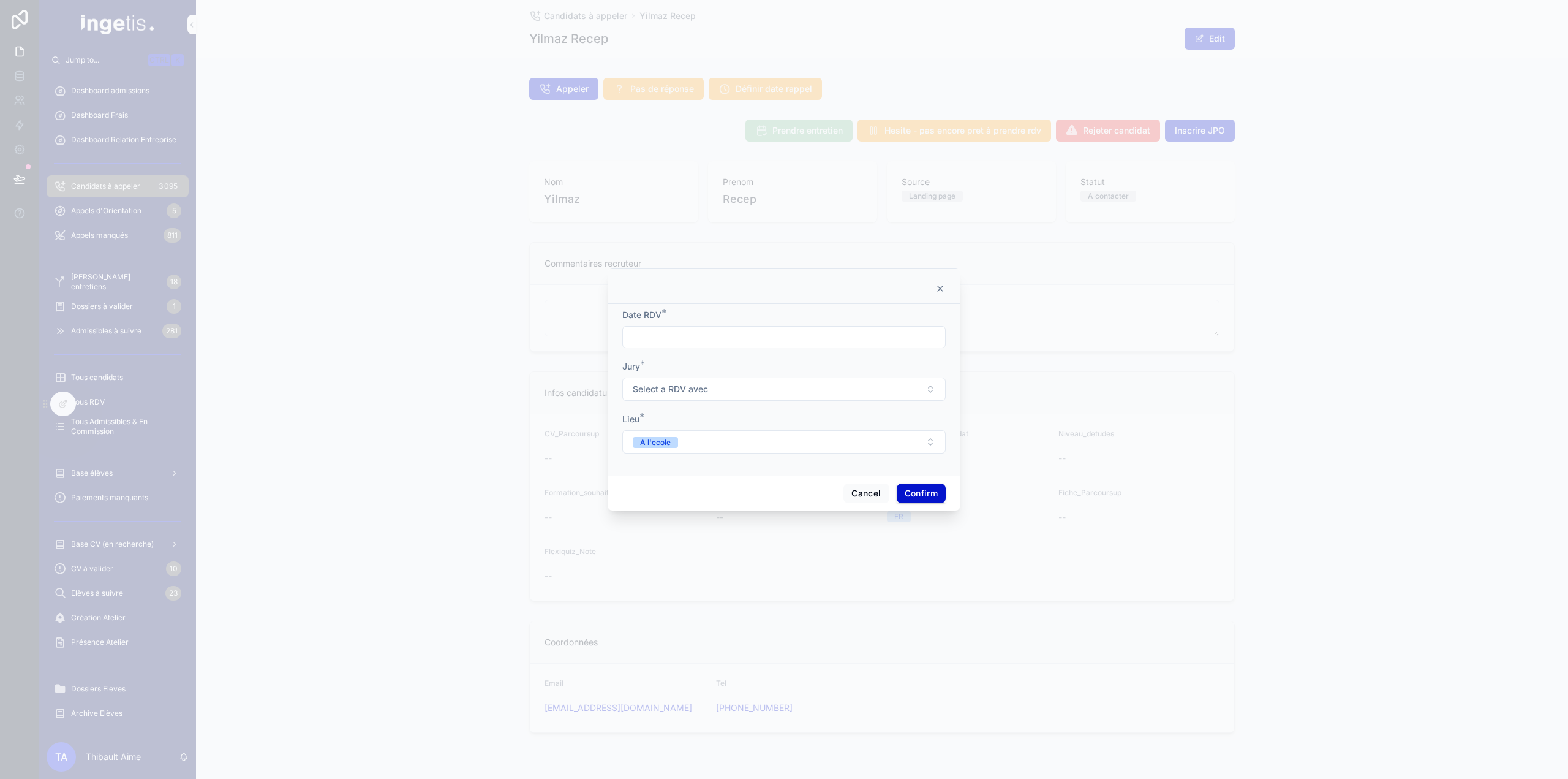
click at [693, 443] on button "A l'ecole" at bounding box center [784, 441] width 323 height 23
click at [725, 416] on div "Lieu *" at bounding box center [784, 419] width 323 height 12
click at [854, 488] on button "Cancel" at bounding box center [866, 493] width 46 height 20
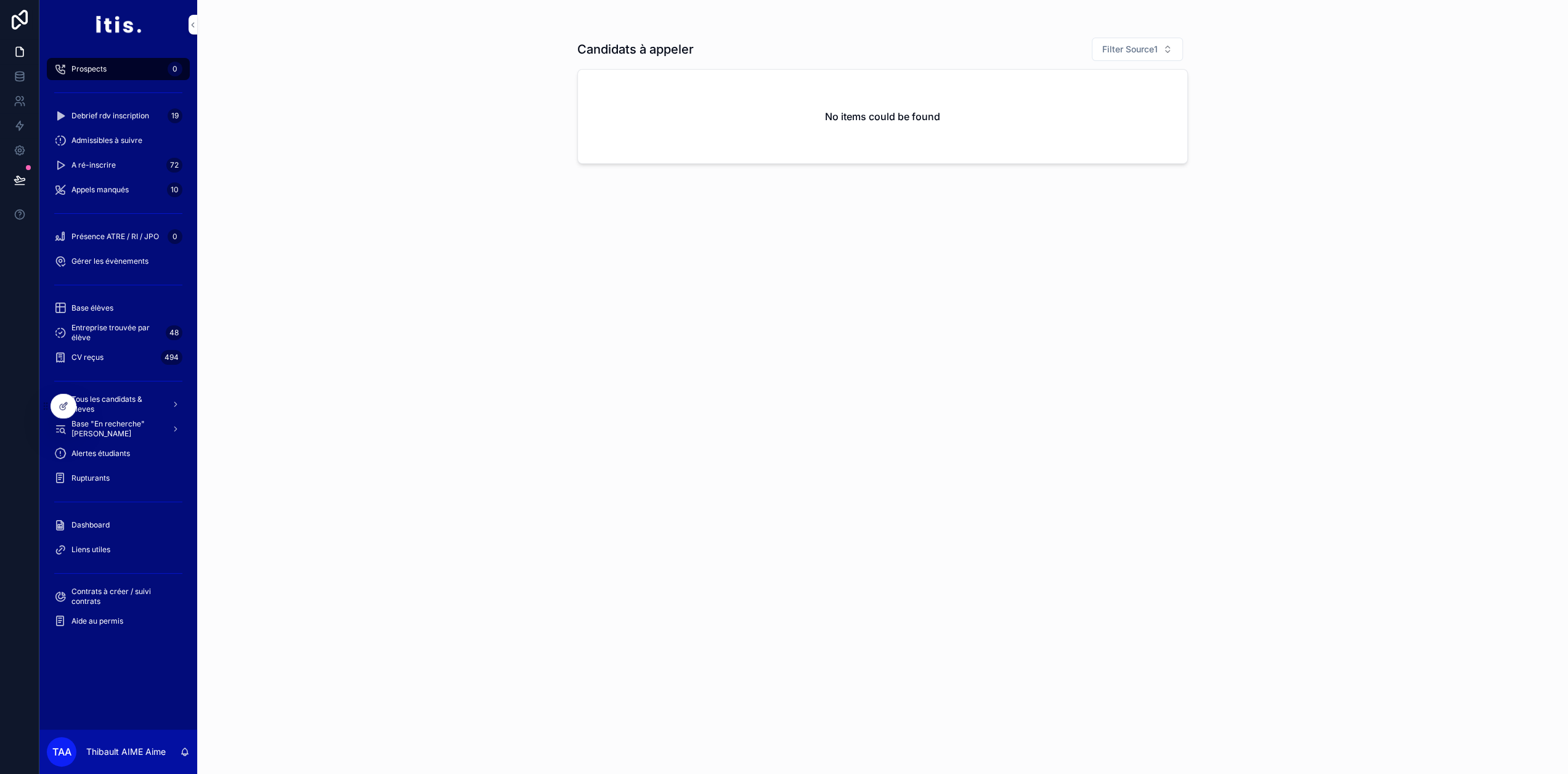
click at [105, 526] on span "Dashboard" at bounding box center [90, 525] width 38 height 10
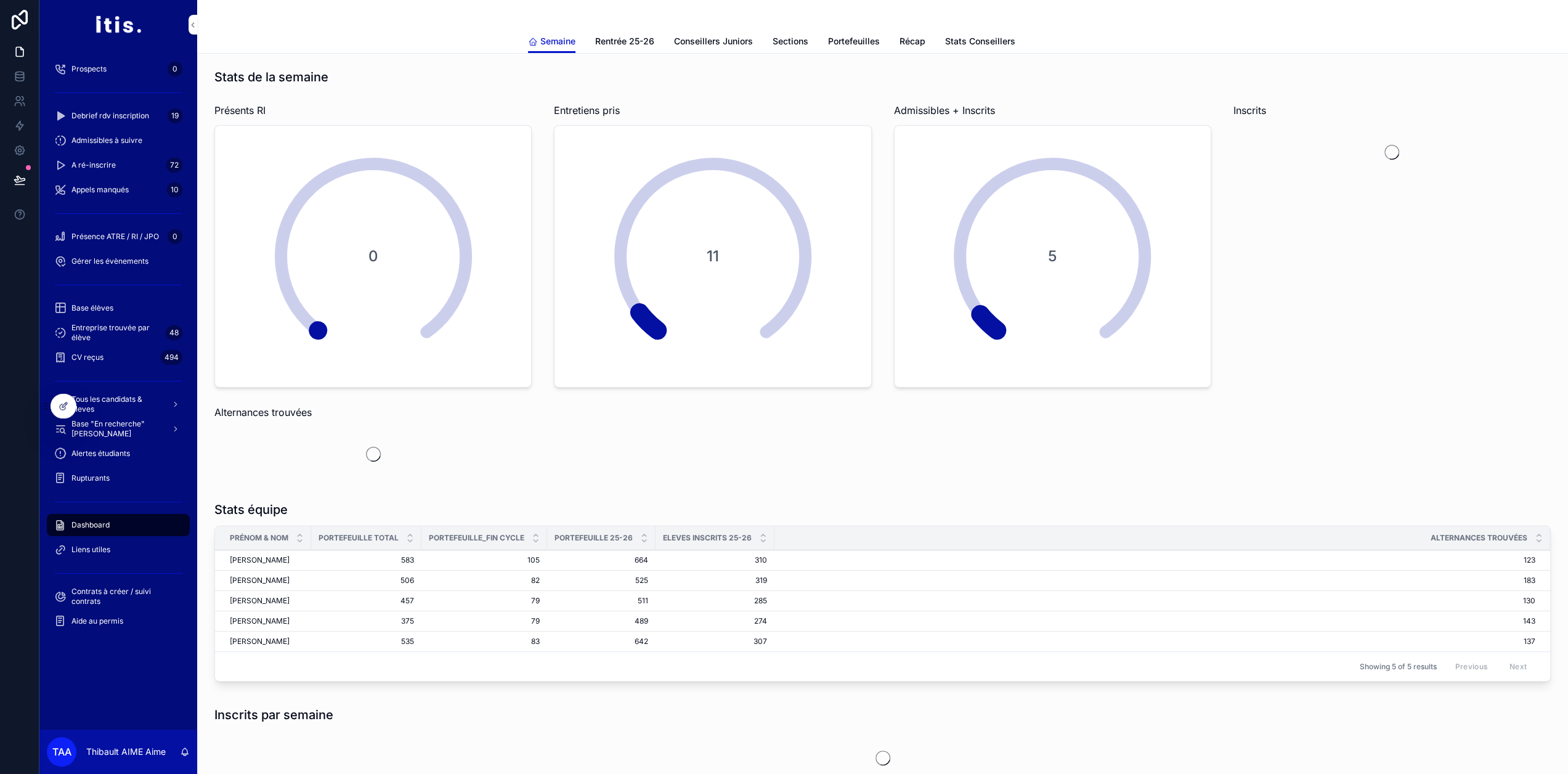
click at [106, 548] on span "Liens utiles" at bounding box center [91, 549] width 39 height 10
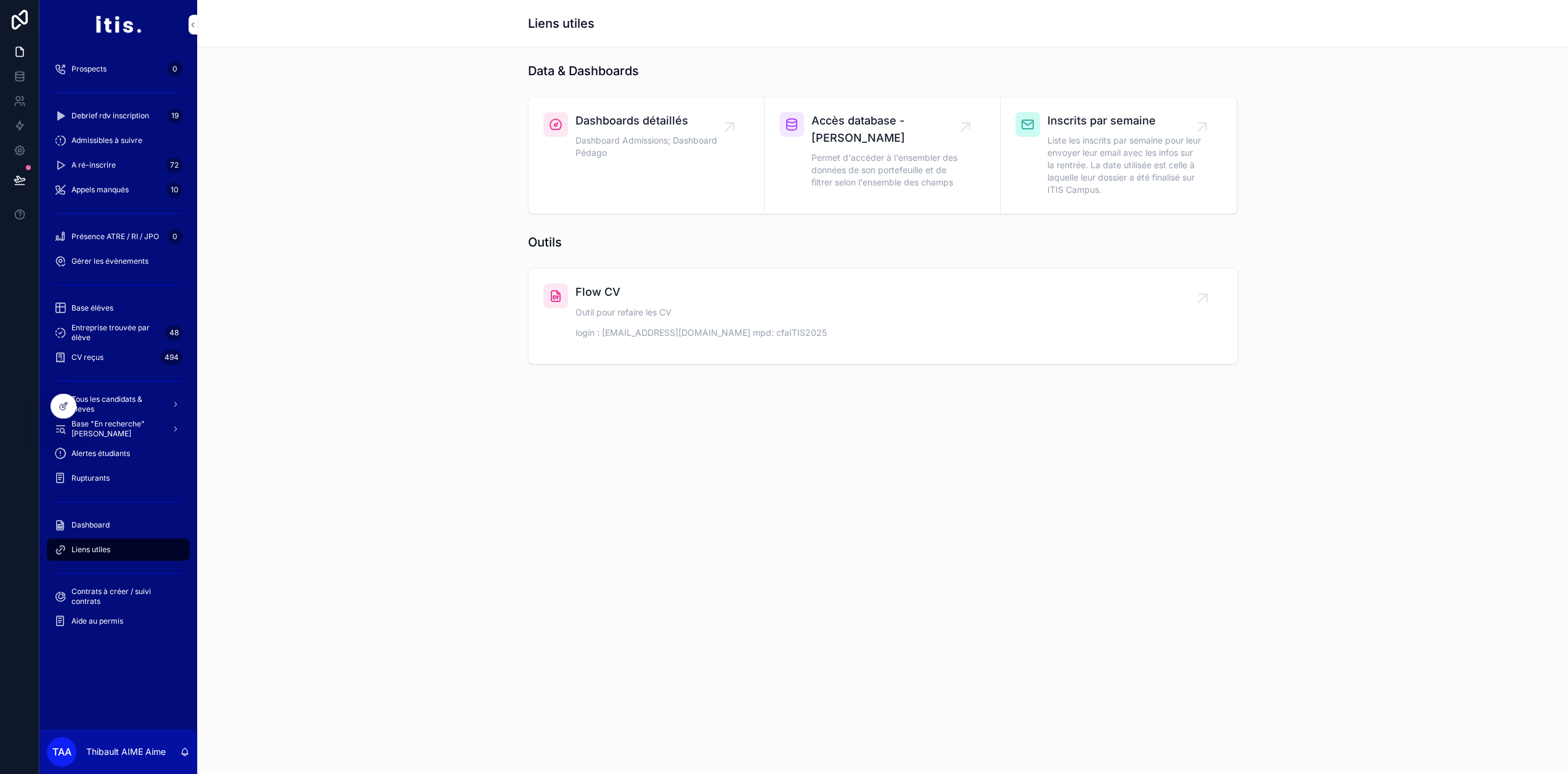
click at [122, 524] on div "Dashboard" at bounding box center [118, 525] width 128 height 20
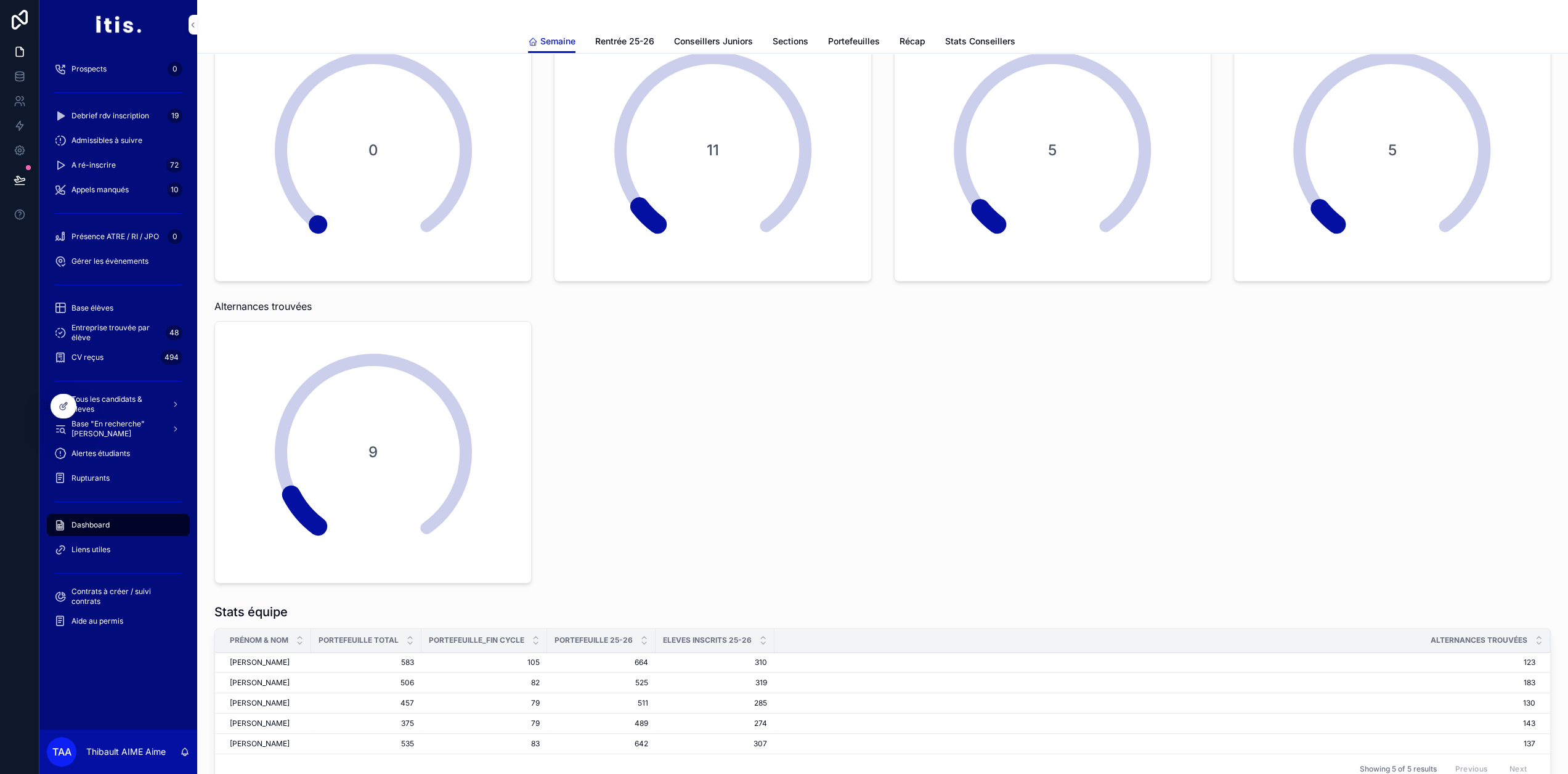
scroll to position [106, 0]
click at [985, 36] on span "Stats Conseillers" at bounding box center [980, 41] width 70 height 12
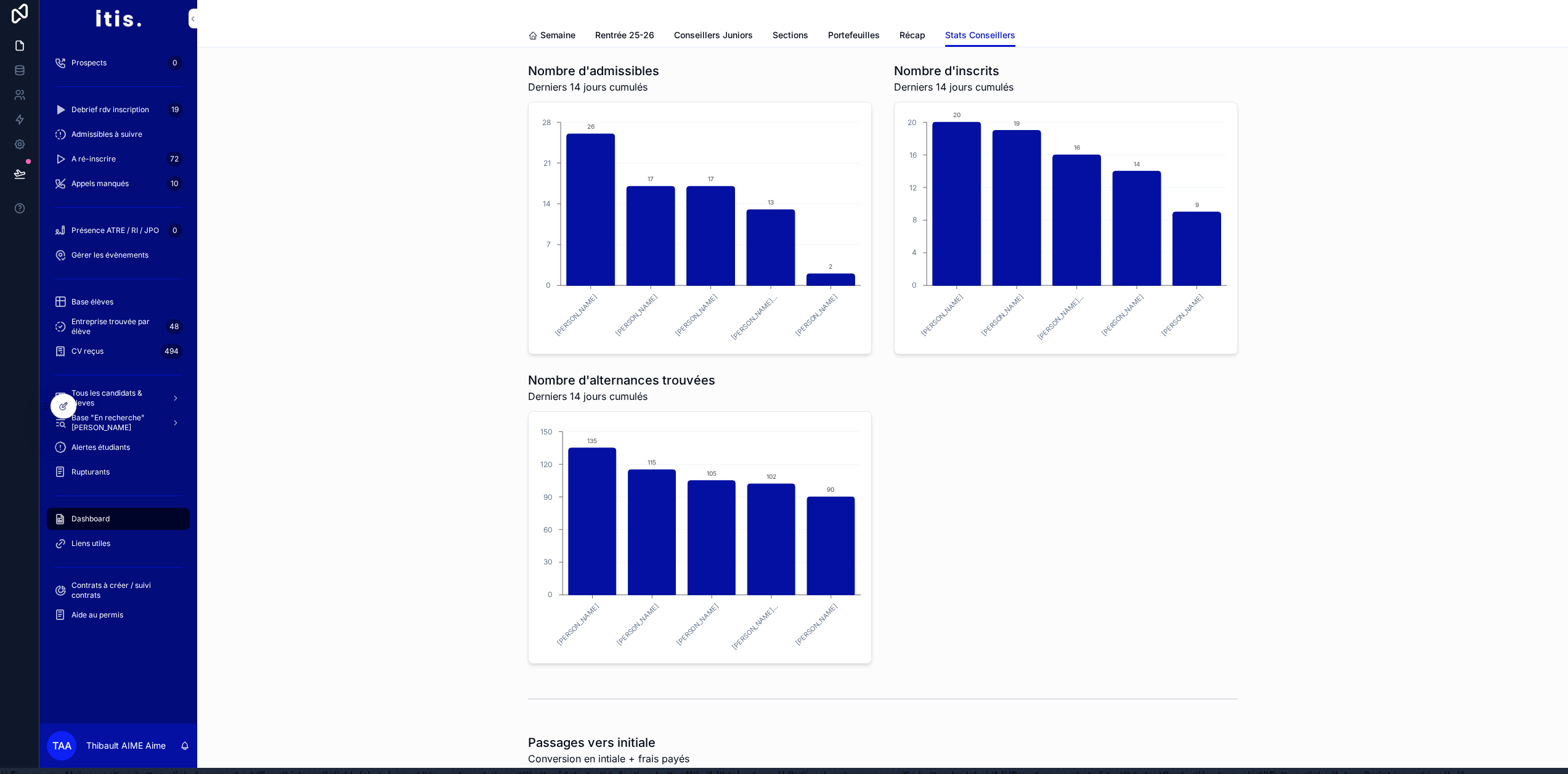
scroll to position [6, 0]
click at [849, 41] on span "Portefeuilles" at bounding box center [854, 36] width 52 height 12
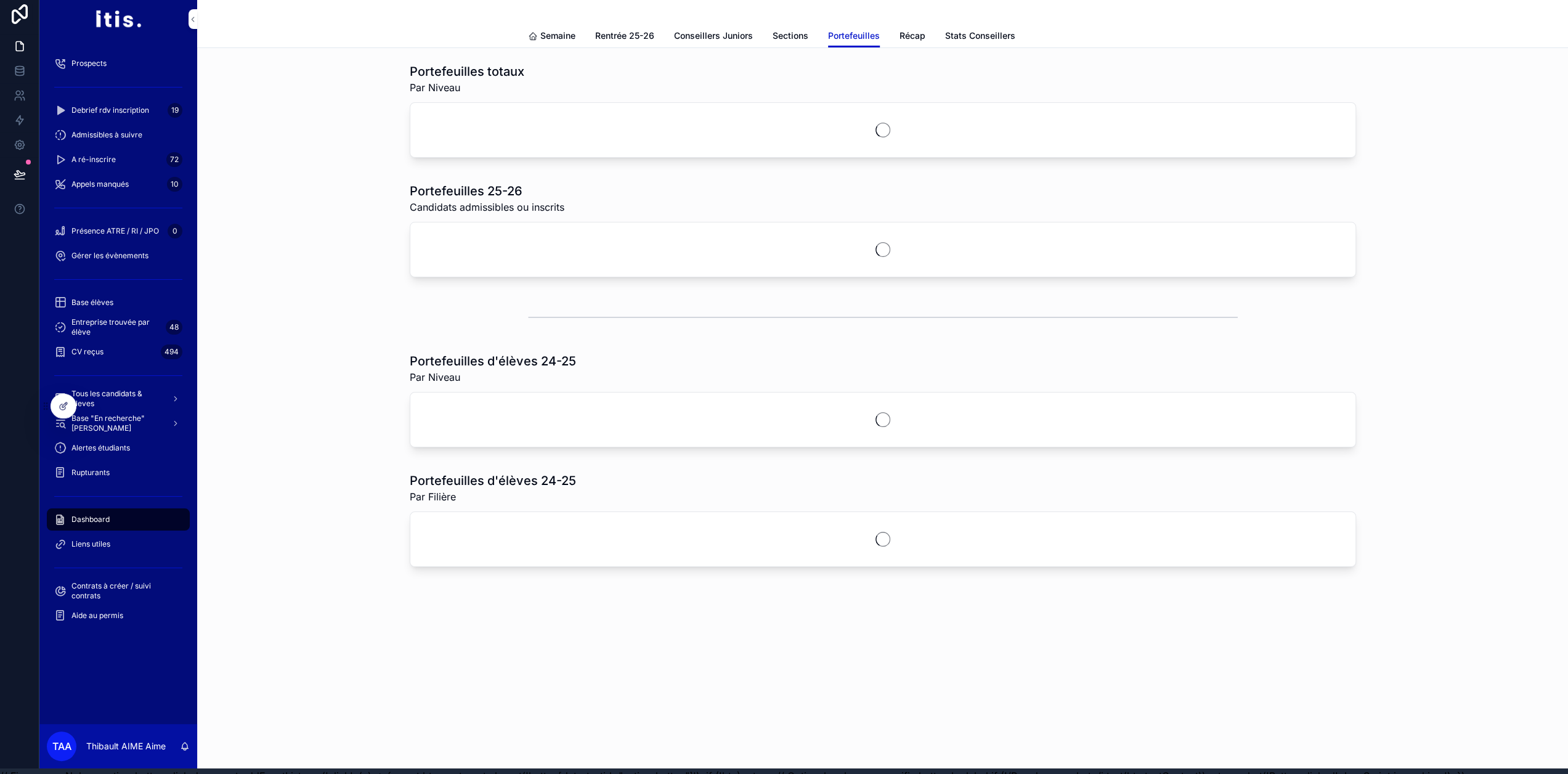
click at [781, 33] on span "Sections" at bounding box center [790, 36] width 35 height 12
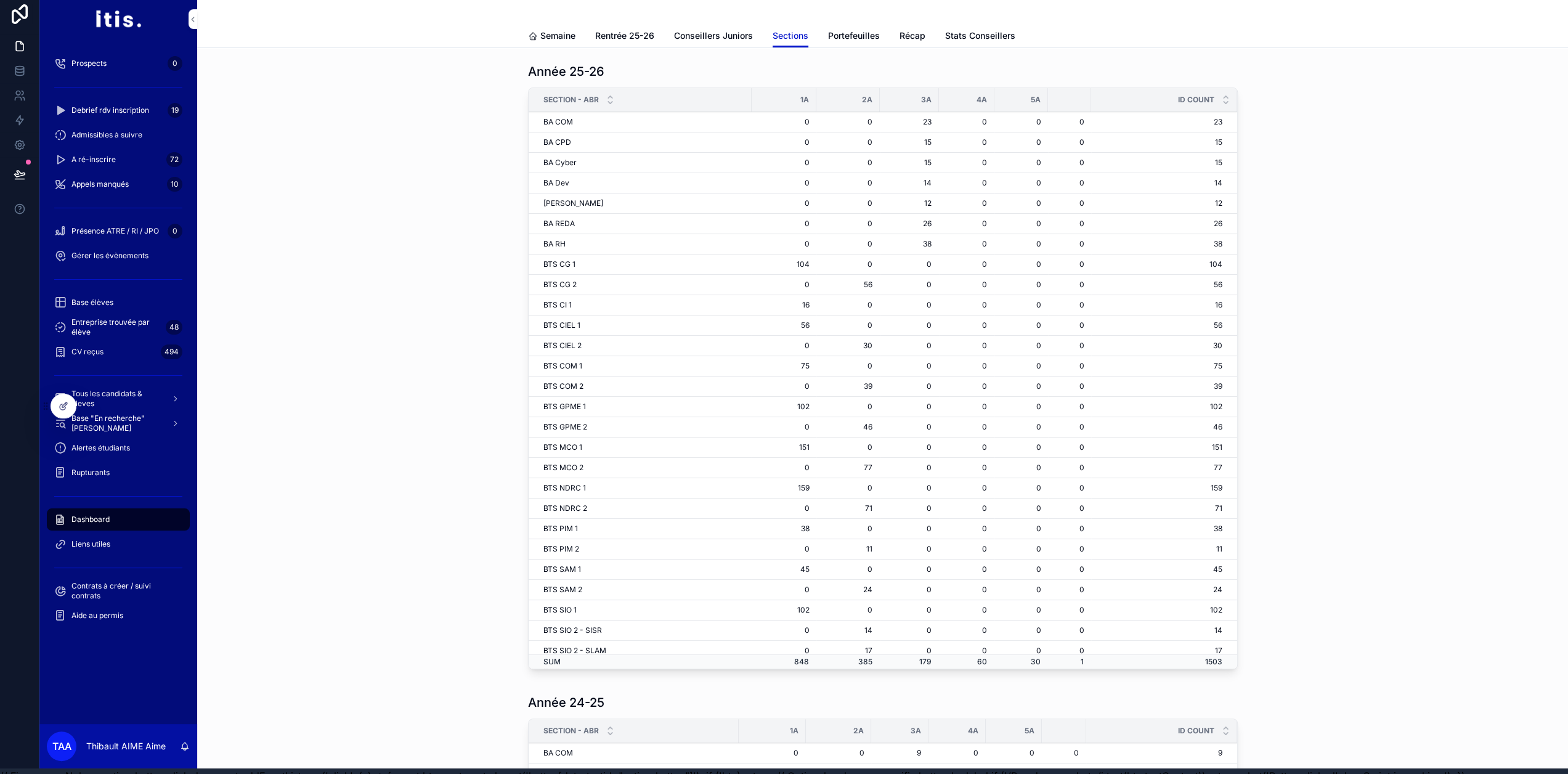
click at [736, 32] on span "Conseillers Juniors" at bounding box center [714, 36] width 79 height 12
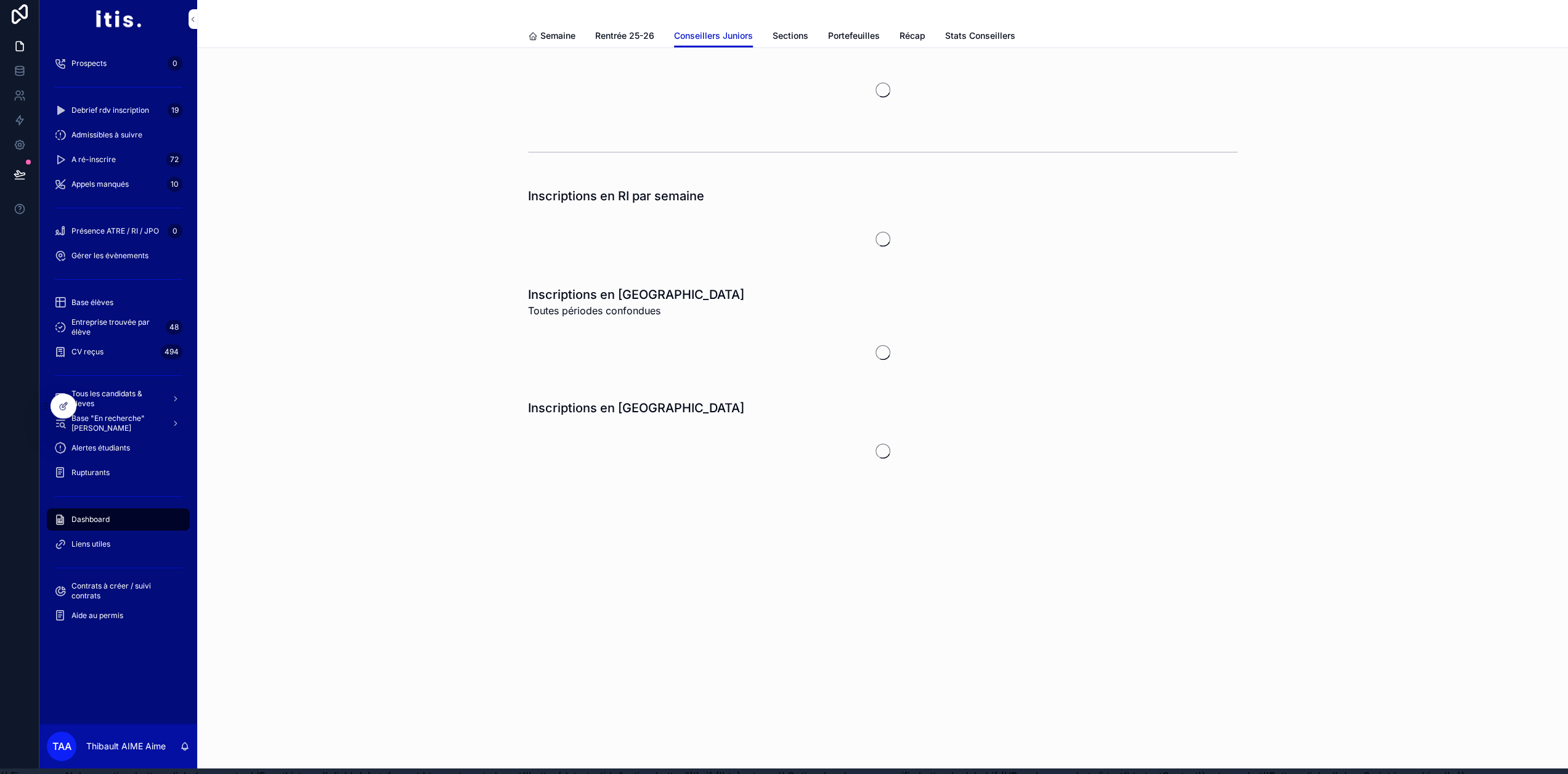
click at [647, 37] on span "Rentrée 25-26" at bounding box center [625, 36] width 59 height 12
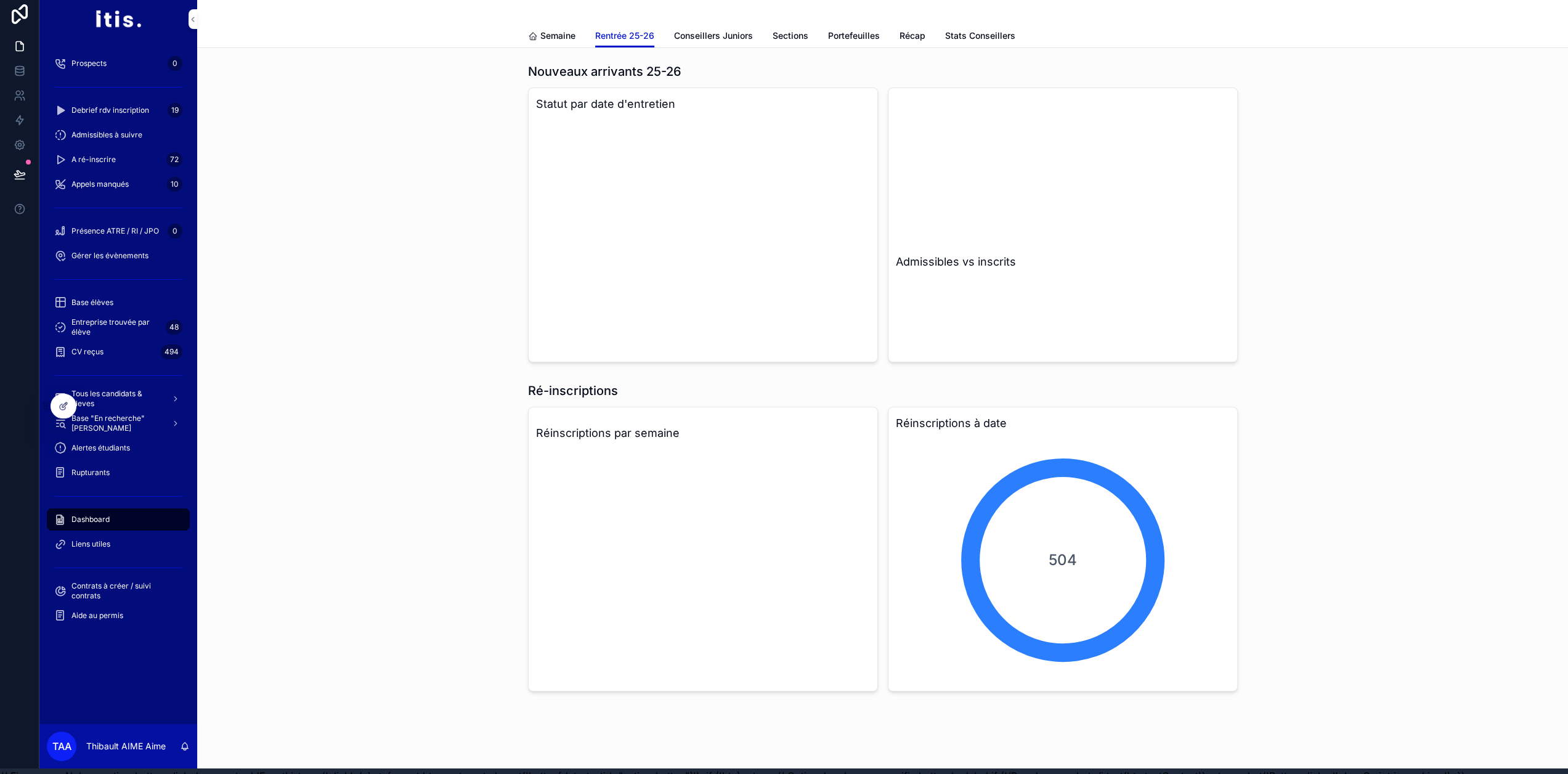
click at [567, 34] on span "Semaine" at bounding box center [558, 36] width 35 height 12
